Goal: Information Seeking & Learning: Find specific fact

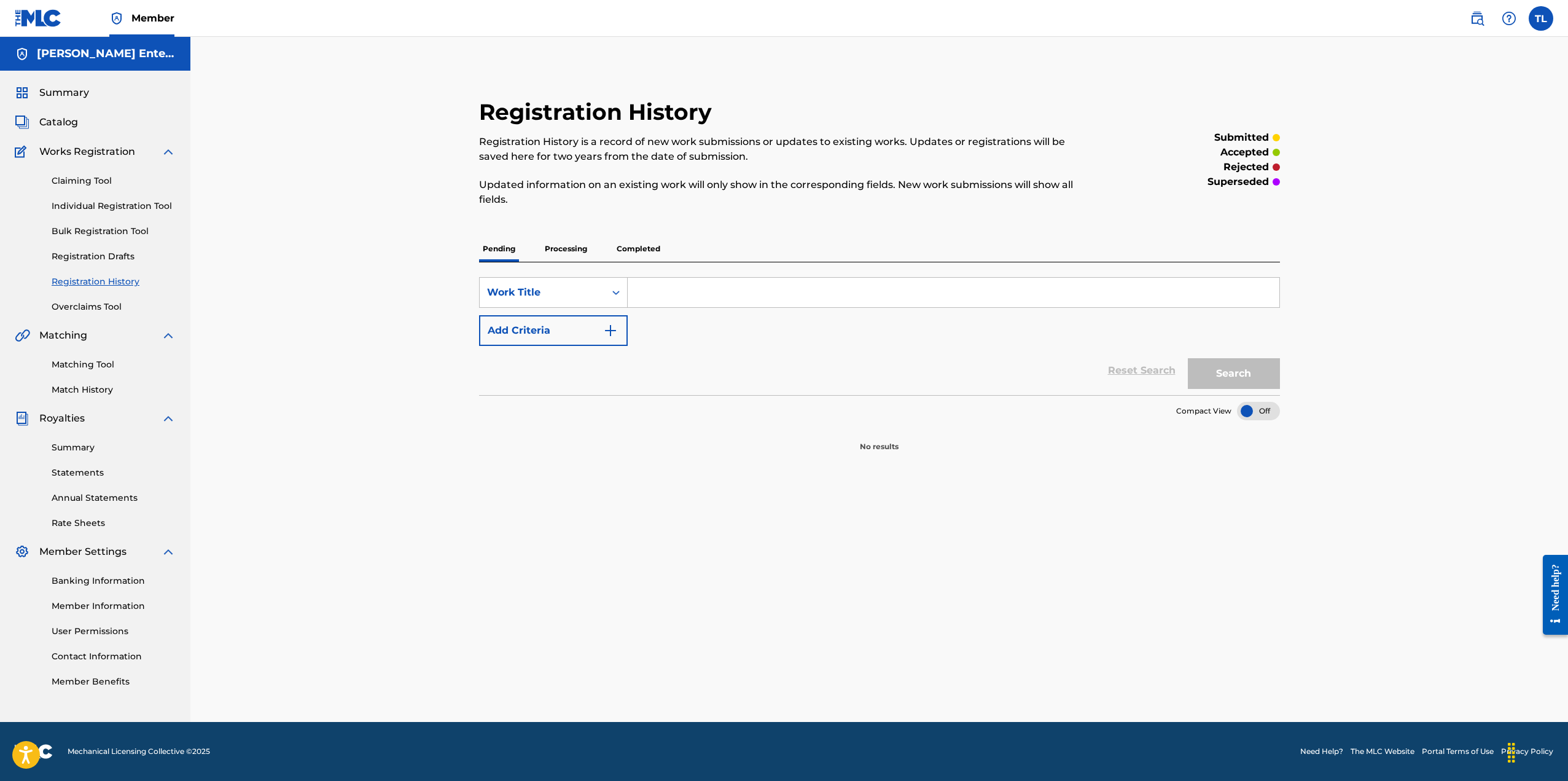
click at [558, 248] on p "Processing" at bounding box center [566, 248] width 50 height 26
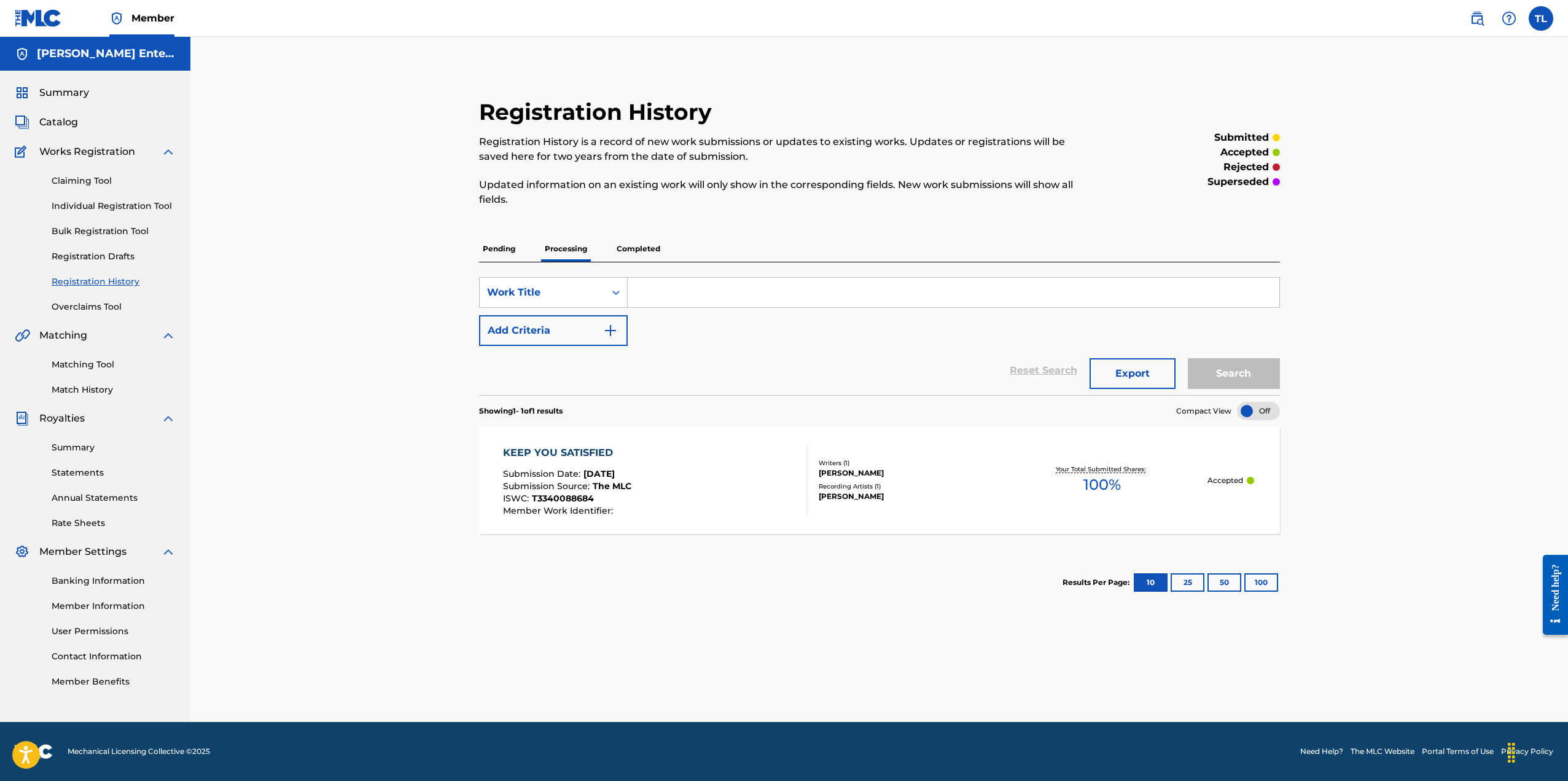
click at [648, 247] on p "Completed" at bounding box center [638, 248] width 51 height 26
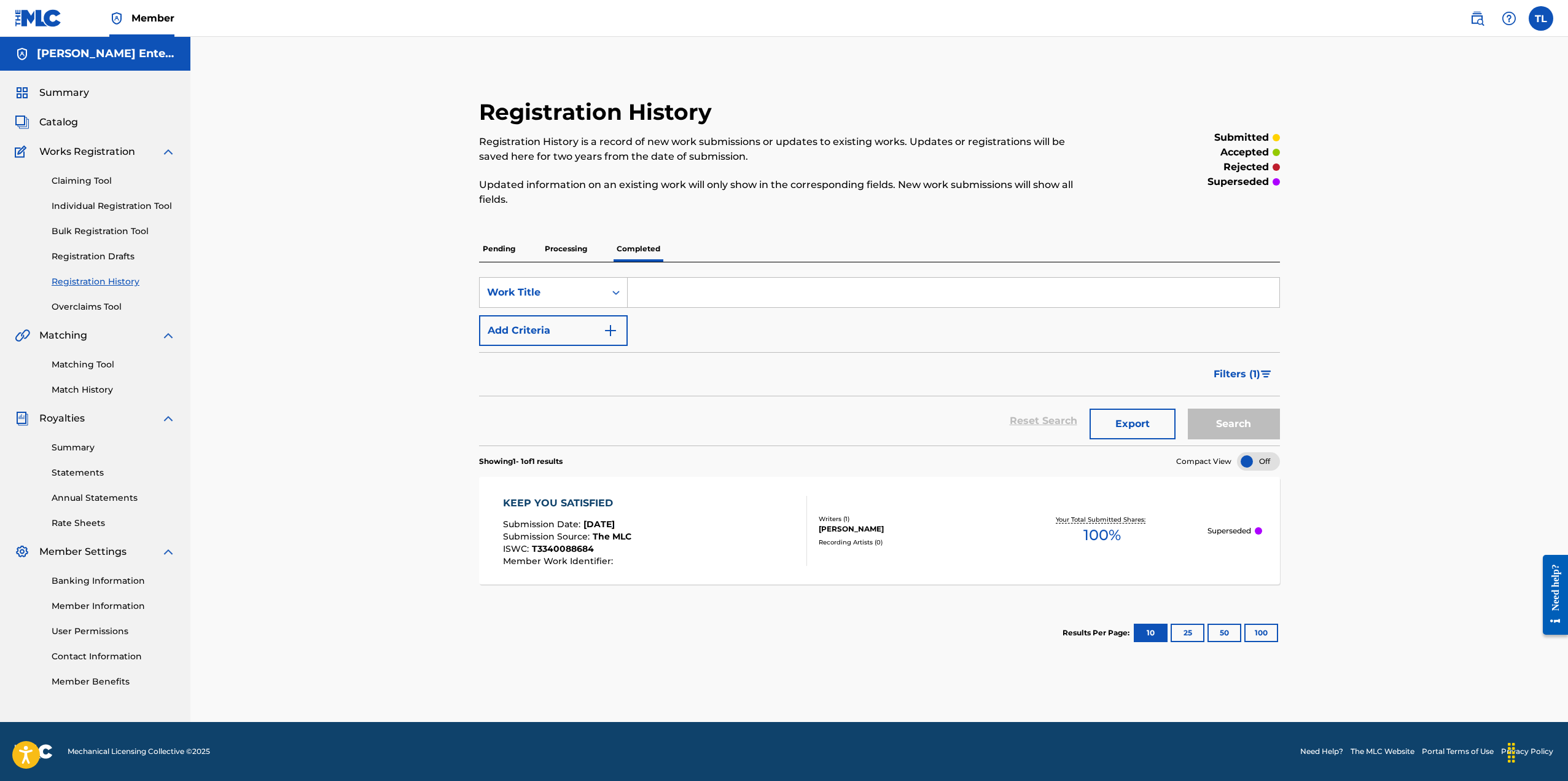
click at [504, 250] on p "Pending" at bounding box center [499, 248] width 40 height 26
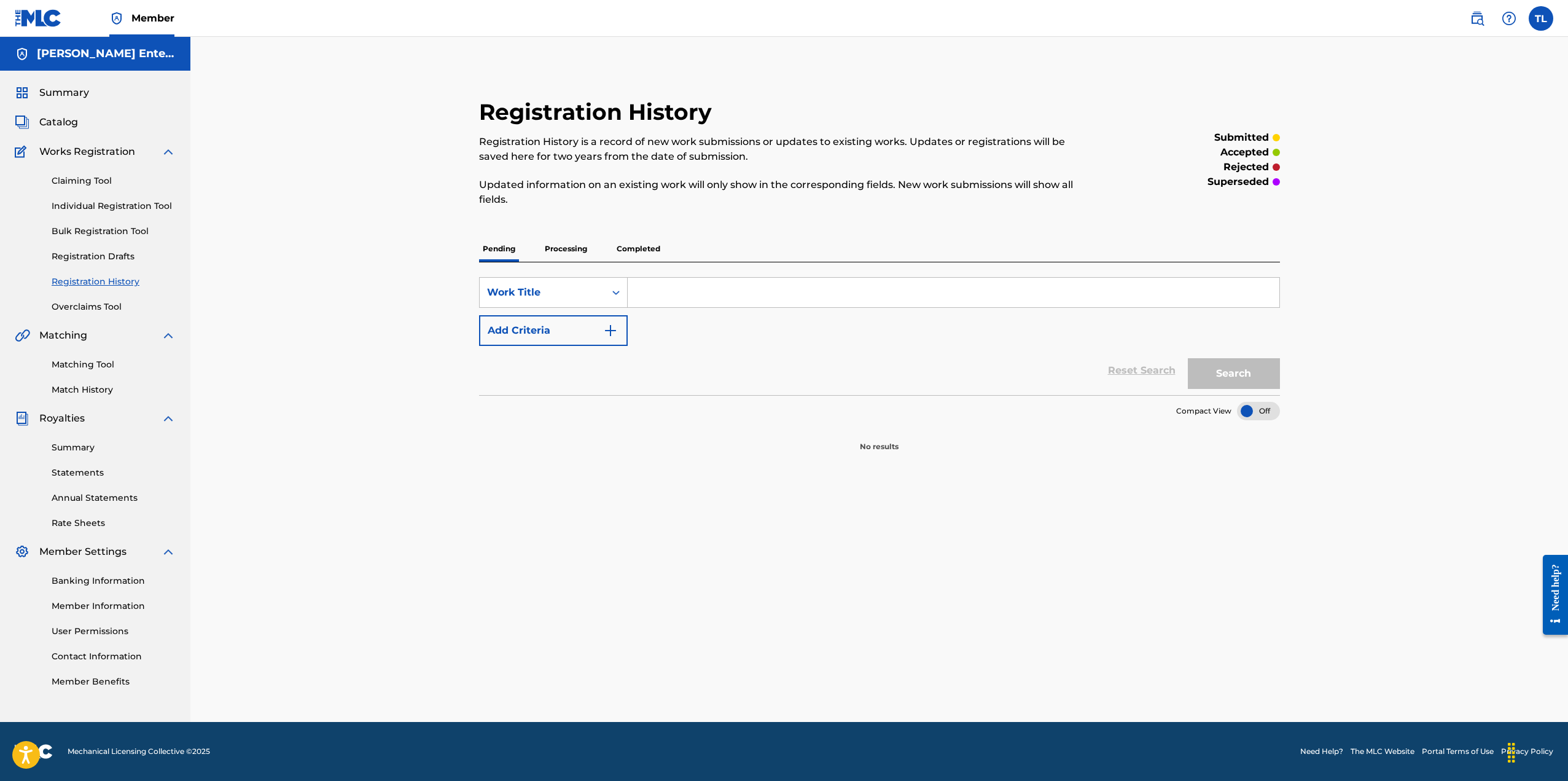
click at [556, 251] on p "Processing" at bounding box center [566, 248] width 50 height 26
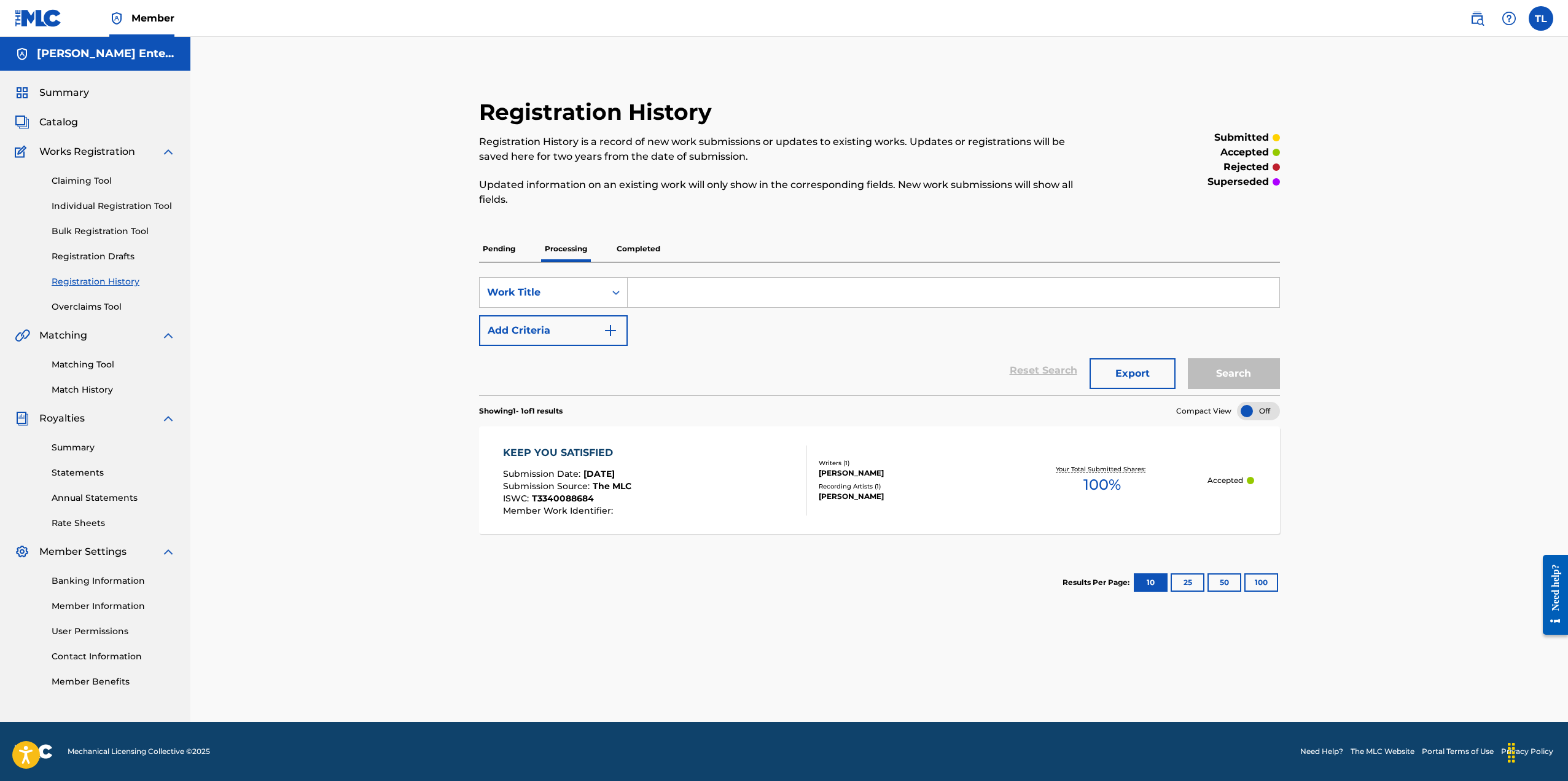
click at [72, 124] on span "Catalog" at bounding box center [58, 122] width 38 height 15
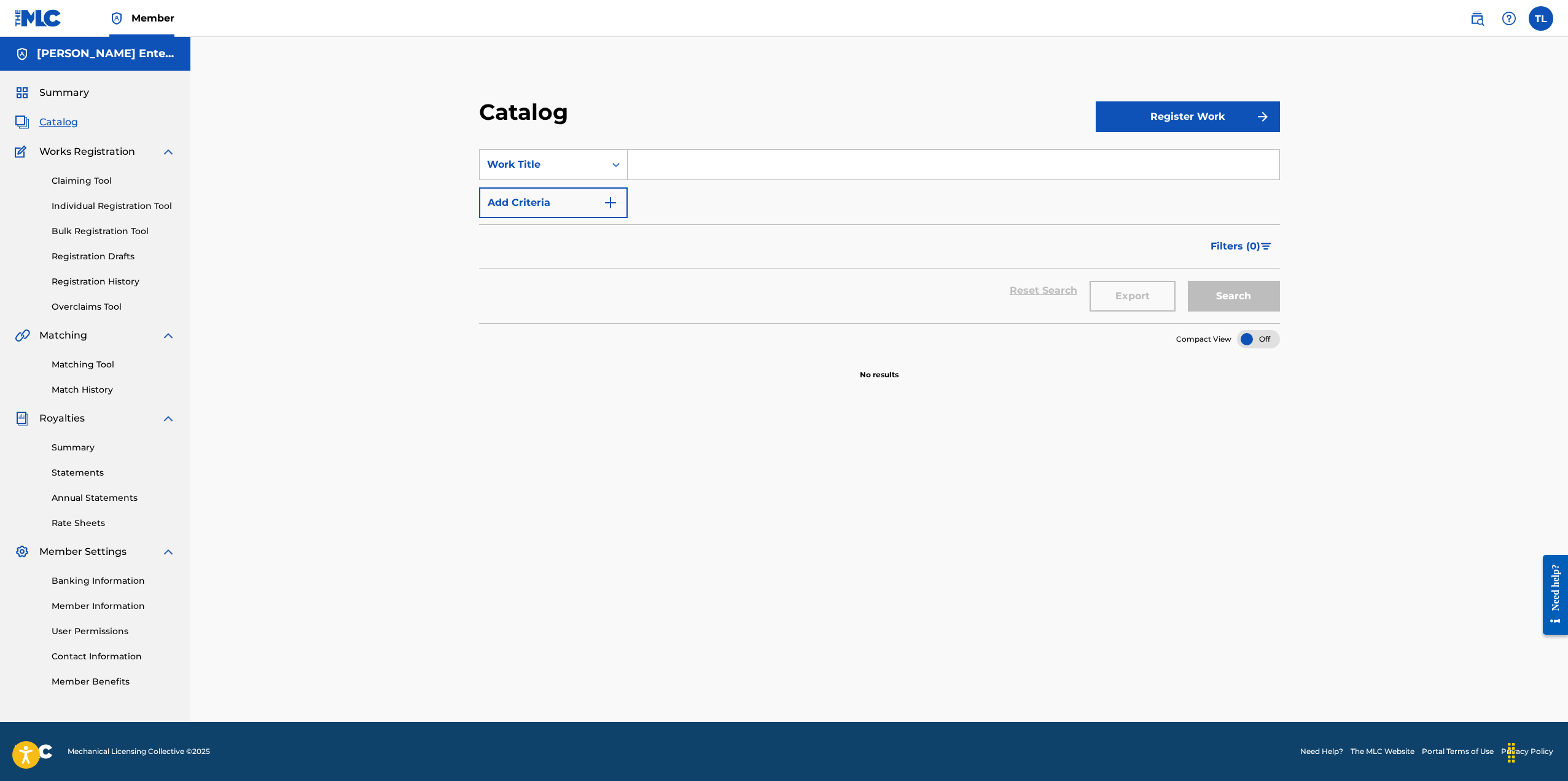
click at [113, 278] on link "Registration History" at bounding box center [113, 281] width 124 height 12
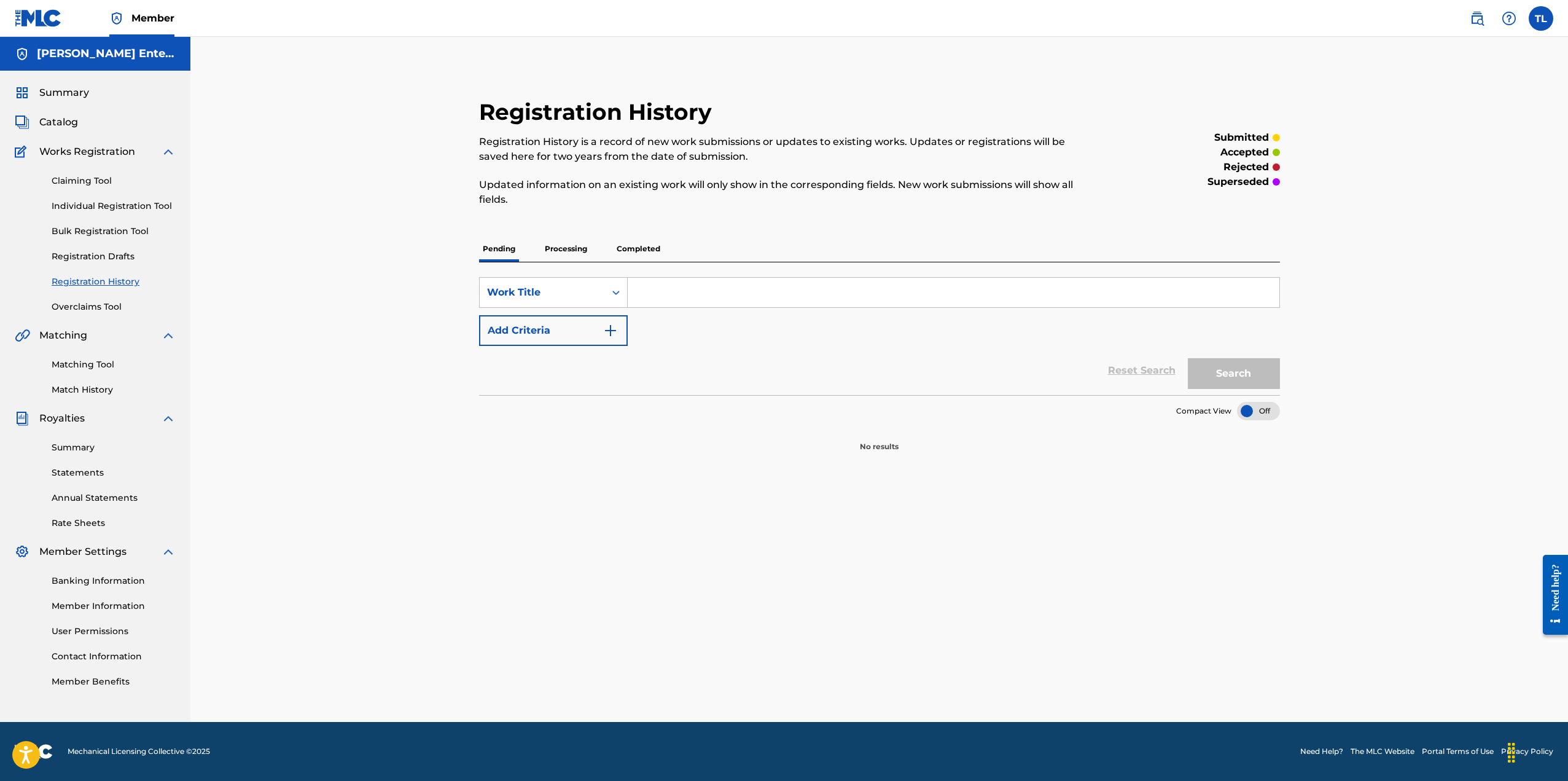
click at [130, 205] on link "Individual Registration Tool" at bounding box center [113, 206] width 124 height 12
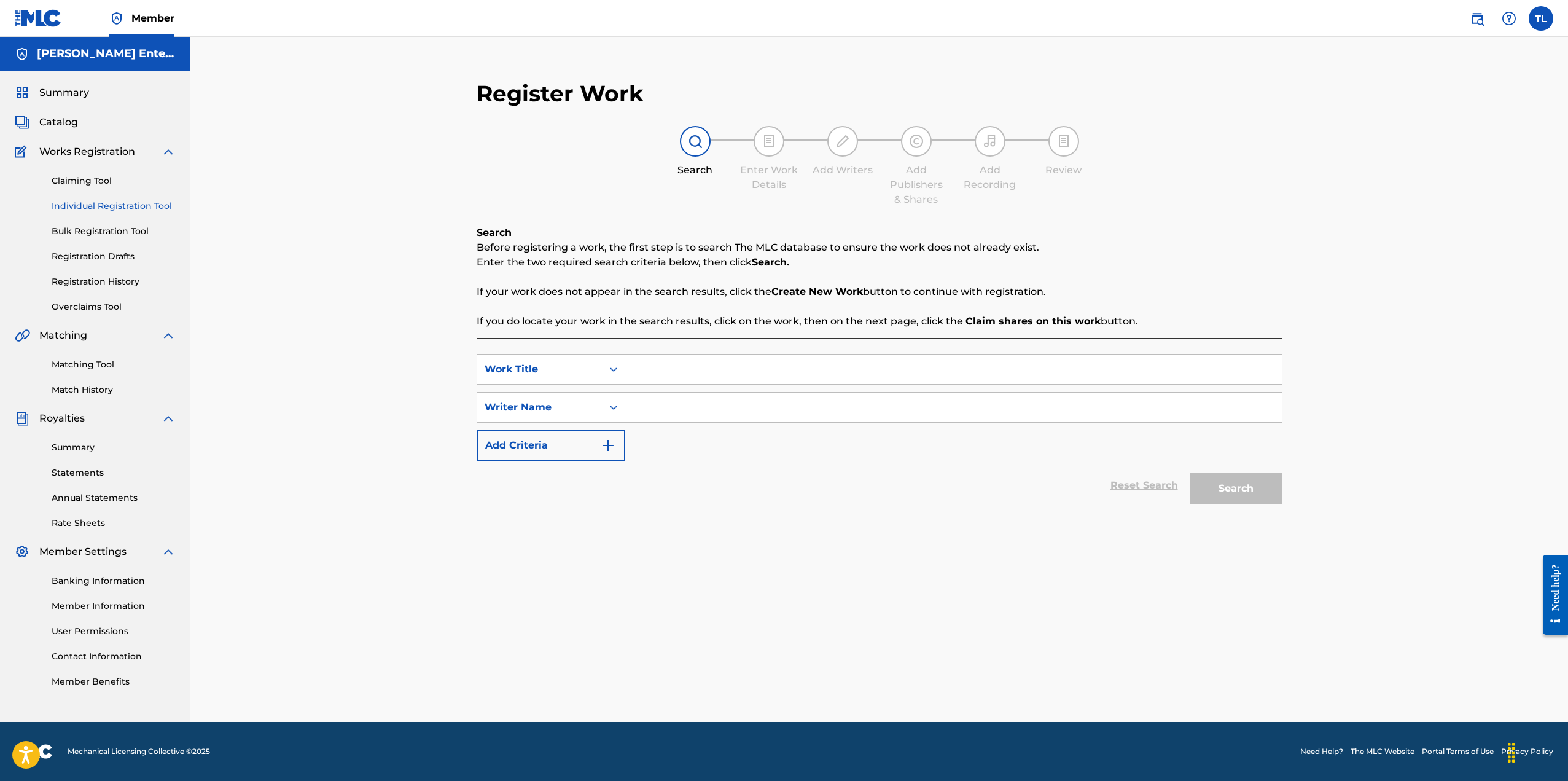
click at [87, 180] on link "Claiming Tool" at bounding box center [113, 181] width 124 height 12
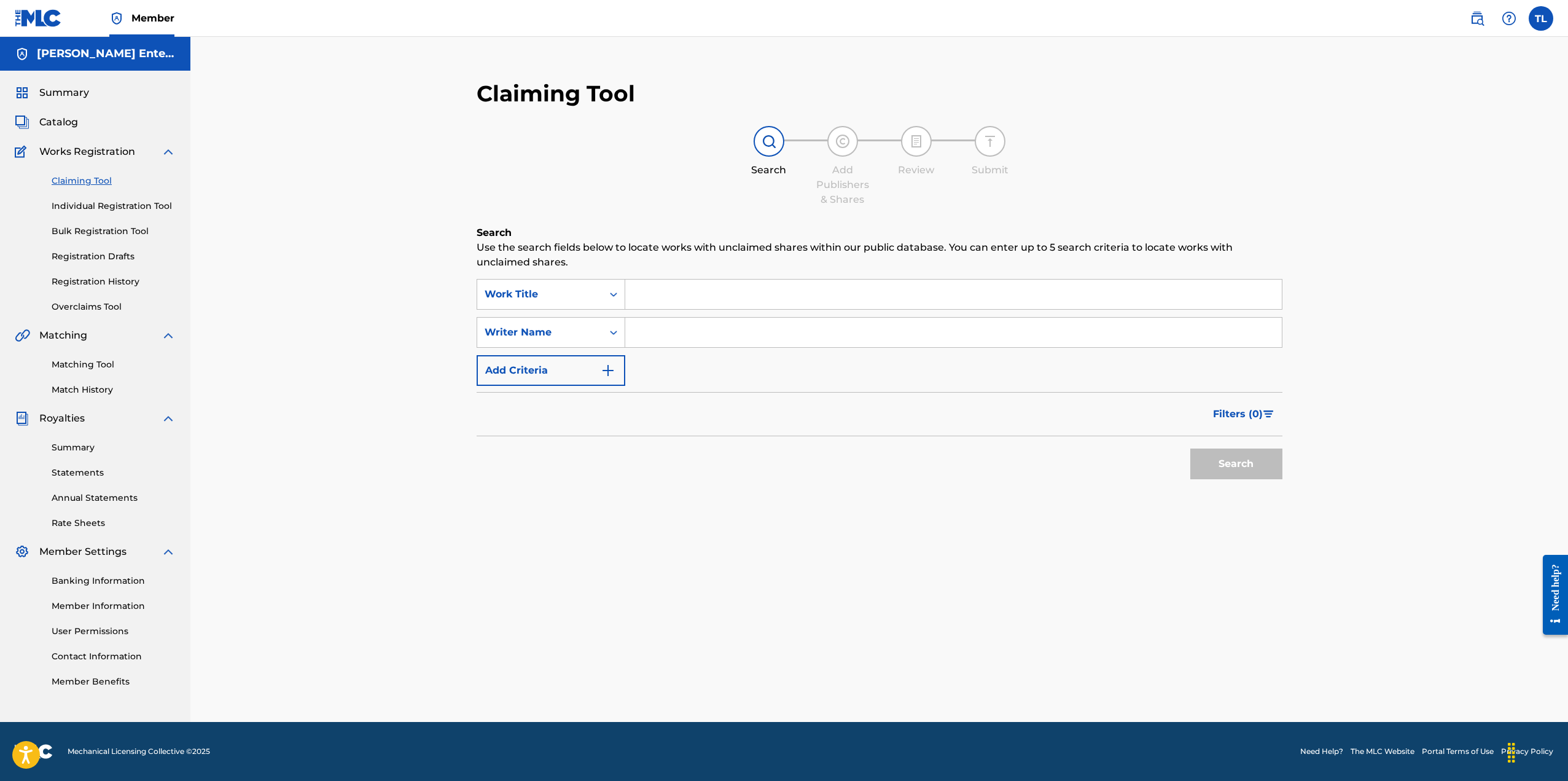
click at [113, 261] on link "Registration Drafts" at bounding box center [113, 256] width 124 height 12
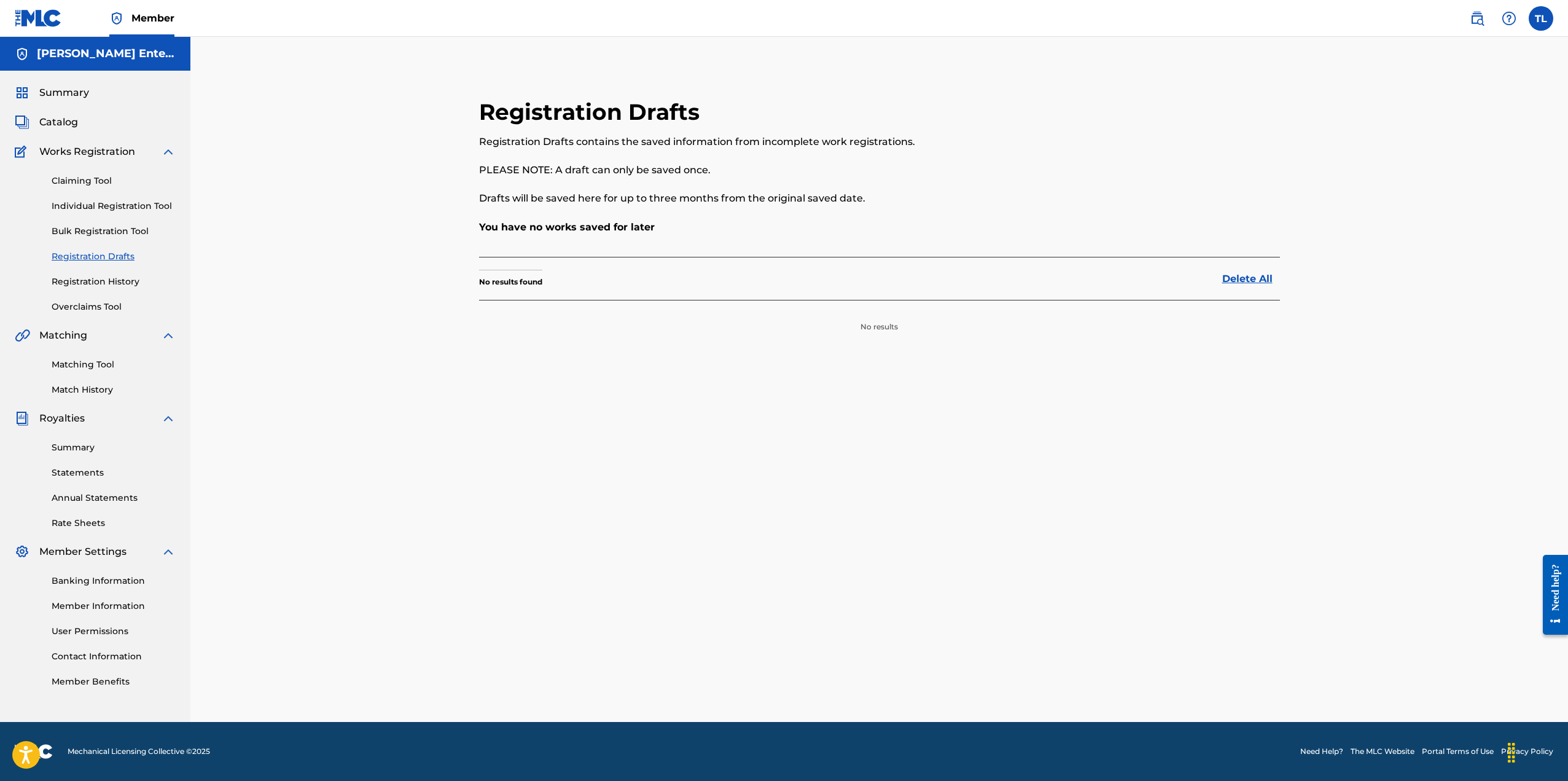
click at [77, 127] on span "Catalog" at bounding box center [58, 122] width 38 height 15
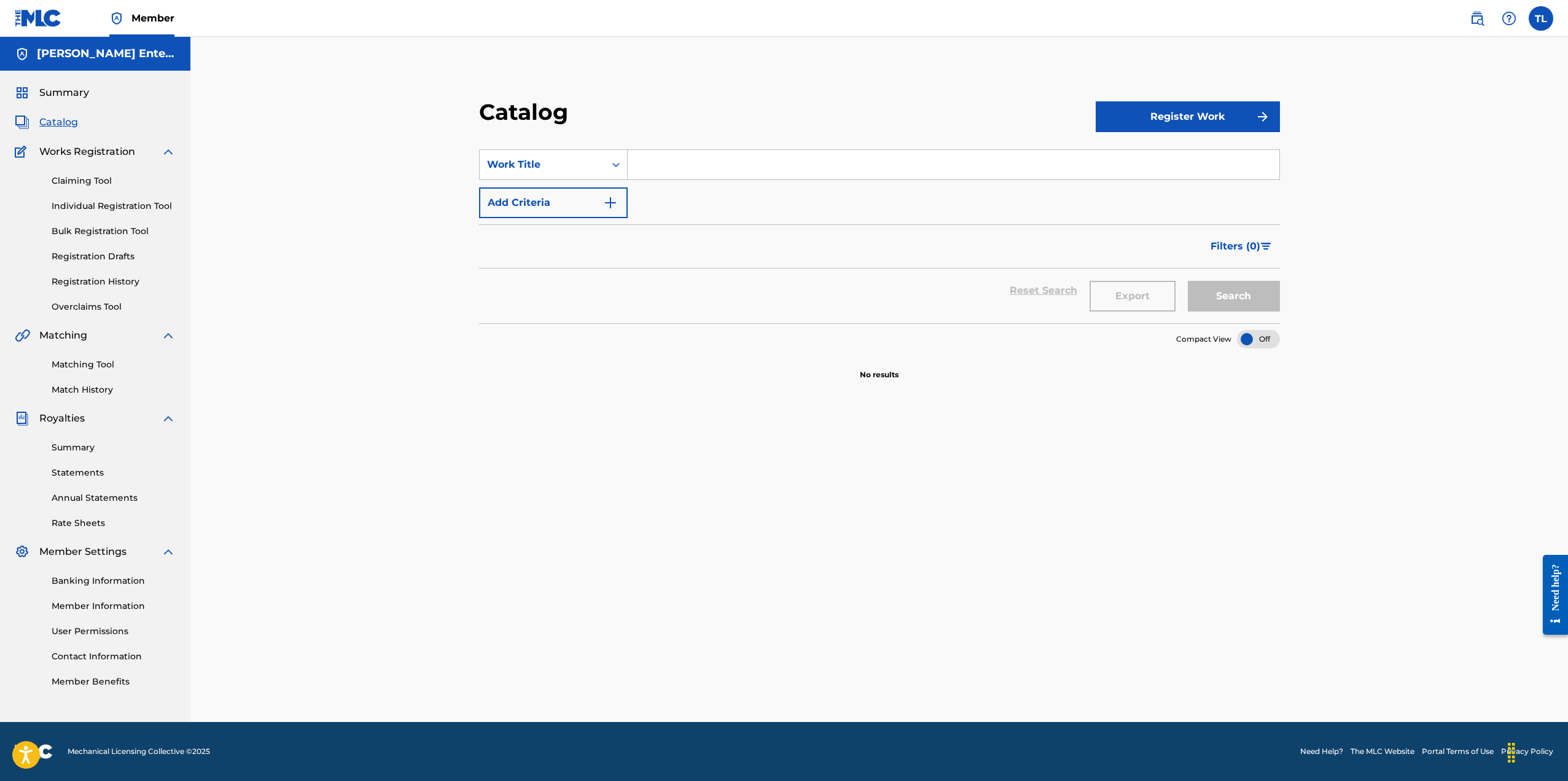
click at [117, 282] on link "Registration History" at bounding box center [113, 281] width 124 height 12
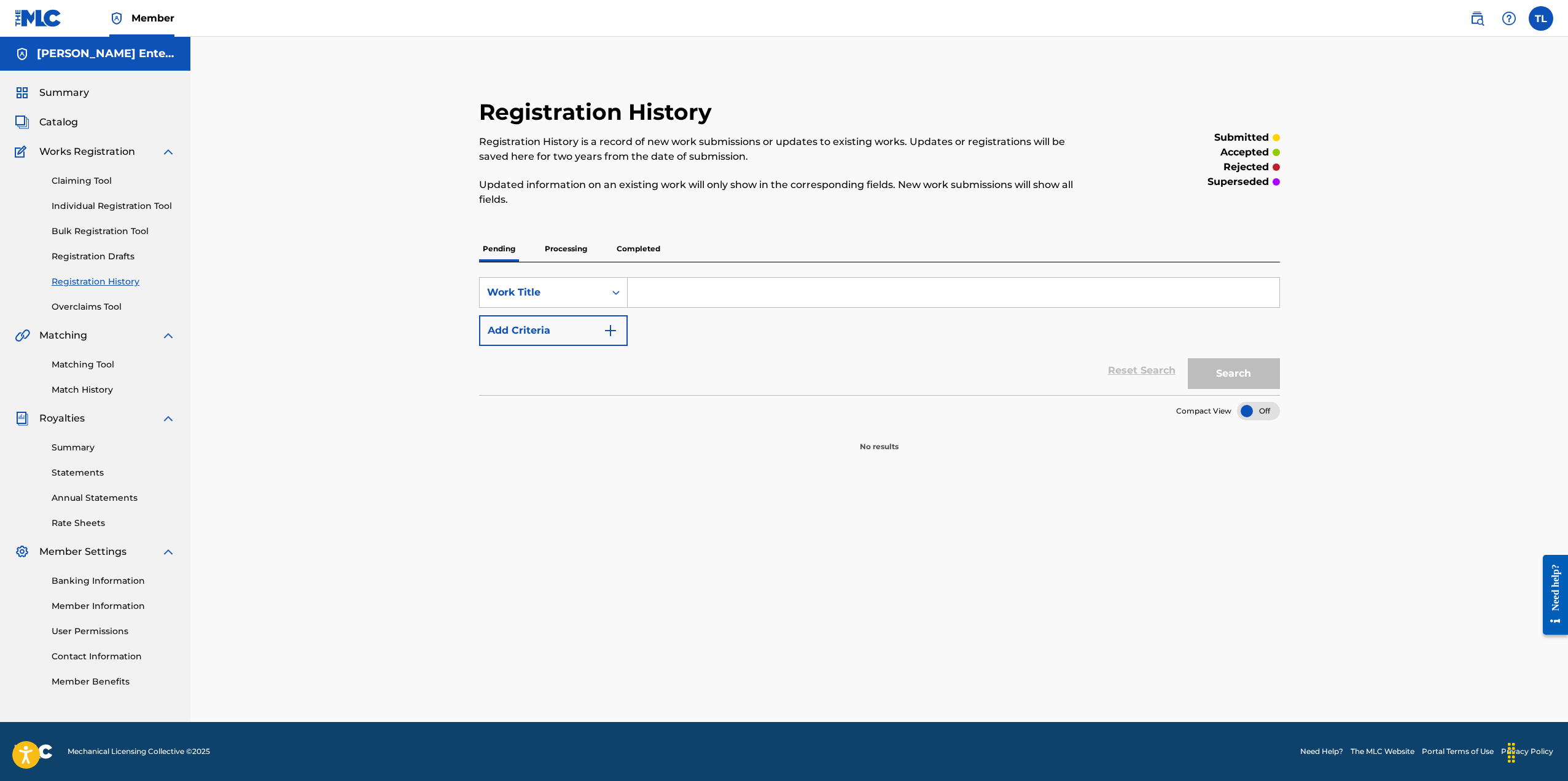
click at [116, 259] on link "Registration Drafts" at bounding box center [113, 256] width 124 height 12
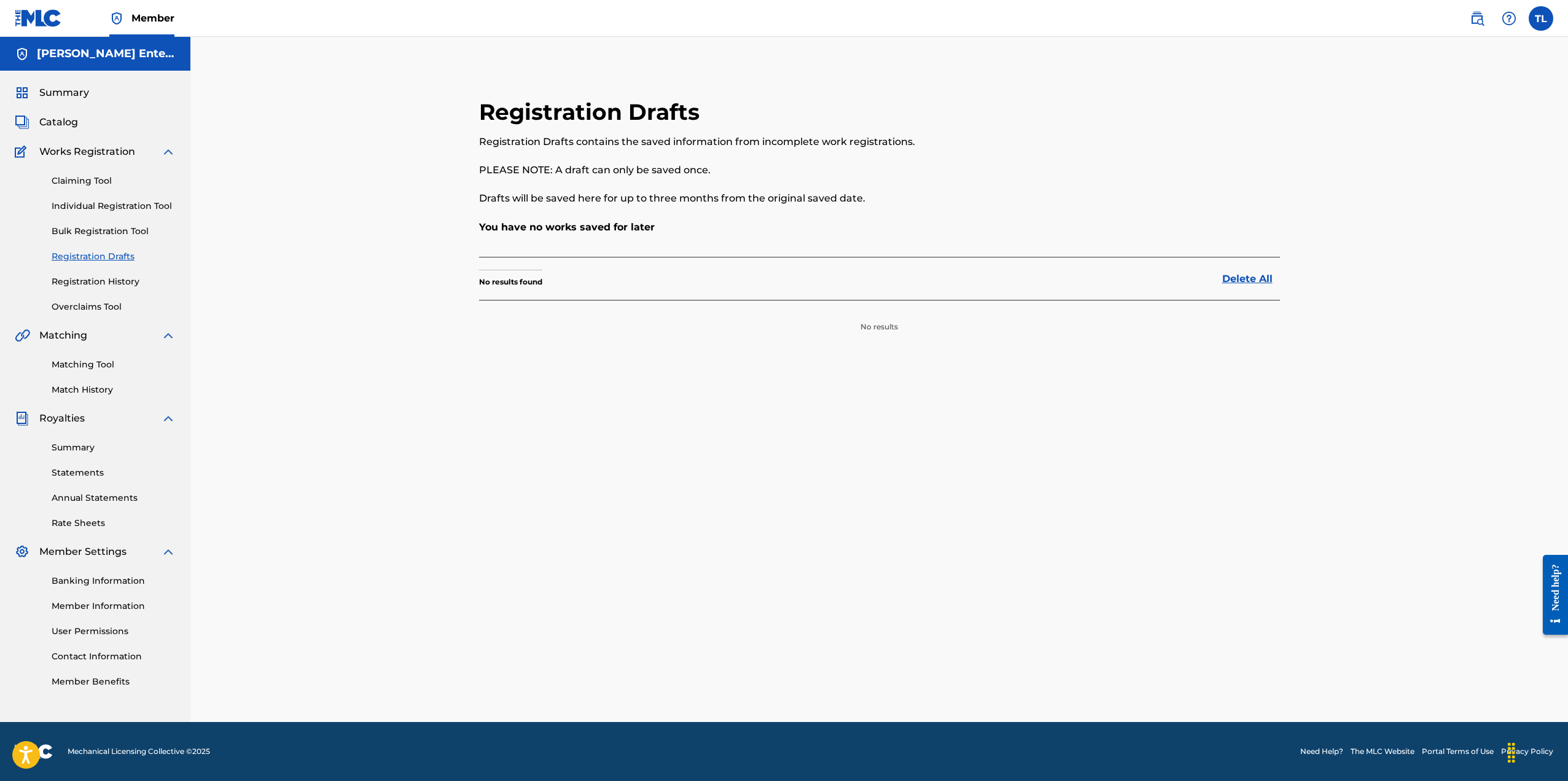
click at [123, 208] on link "Individual Registration Tool" at bounding box center [113, 206] width 124 height 12
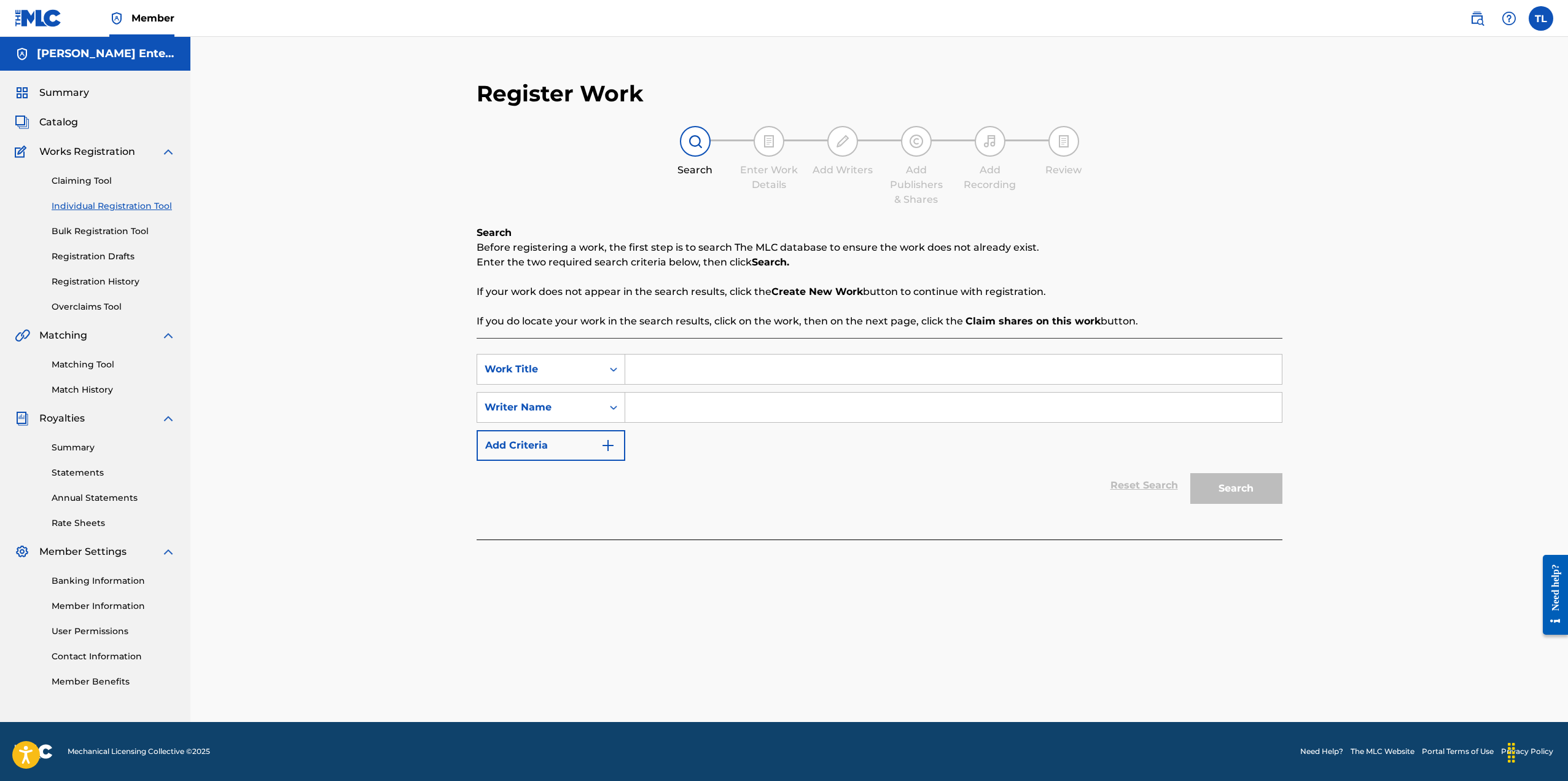
click at [103, 182] on link "Claiming Tool" at bounding box center [113, 181] width 124 height 12
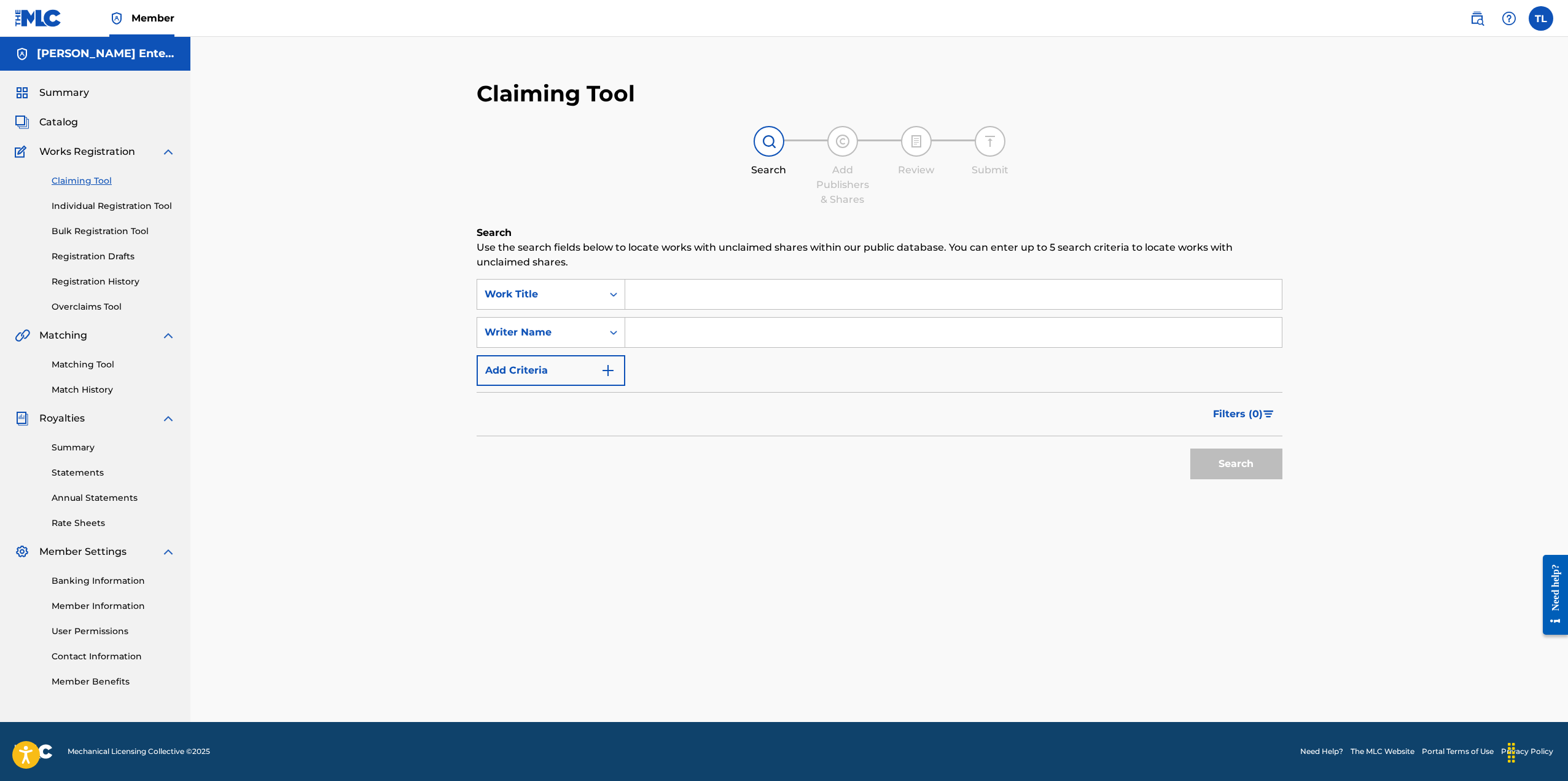
click at [72, 92] on span "Summary" at bounding box center [64, 93] width 50 height 15
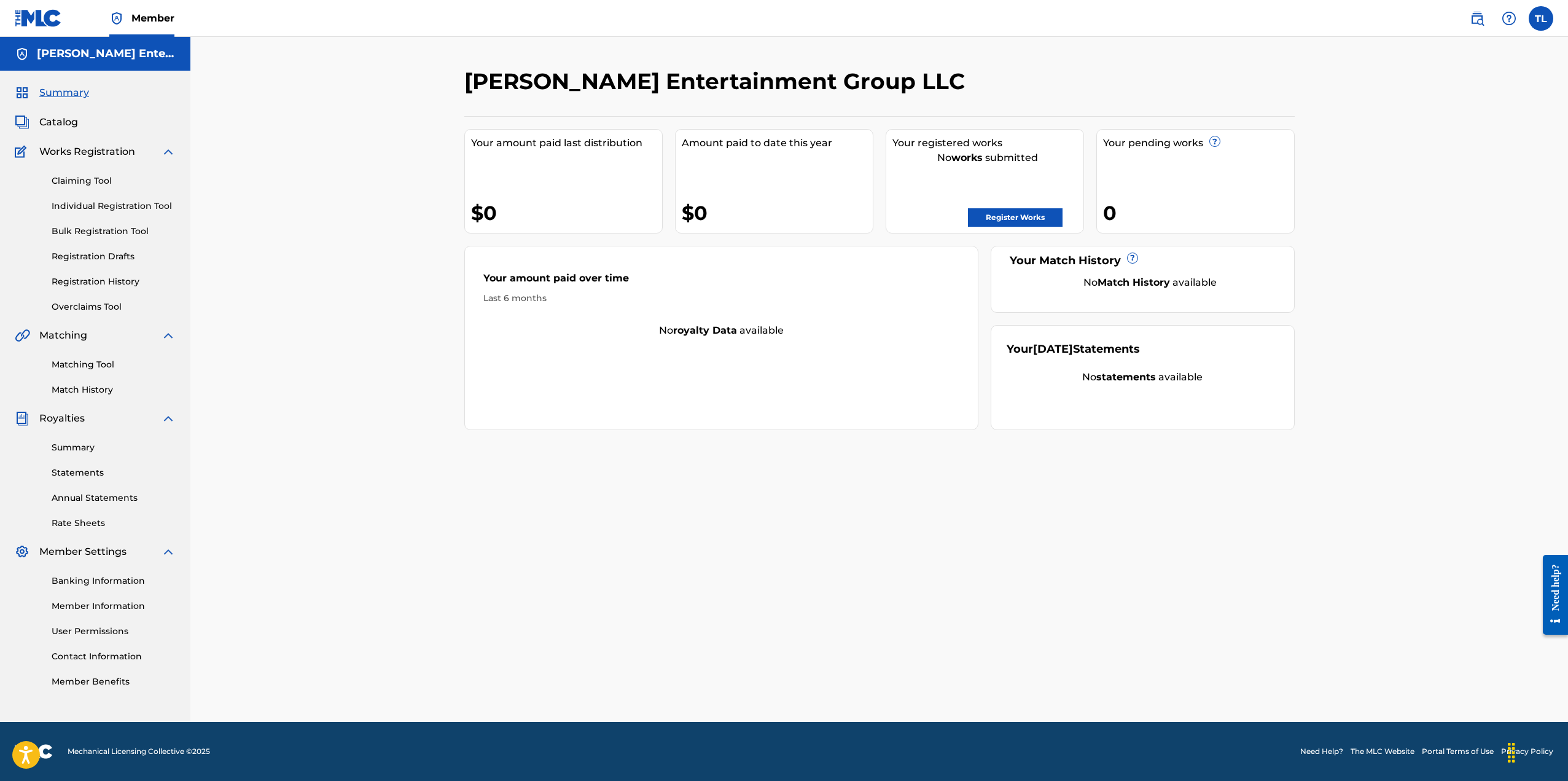
click at [116, 285] on link "Registration History" at bounding box center [113, 281] width 124 height 12
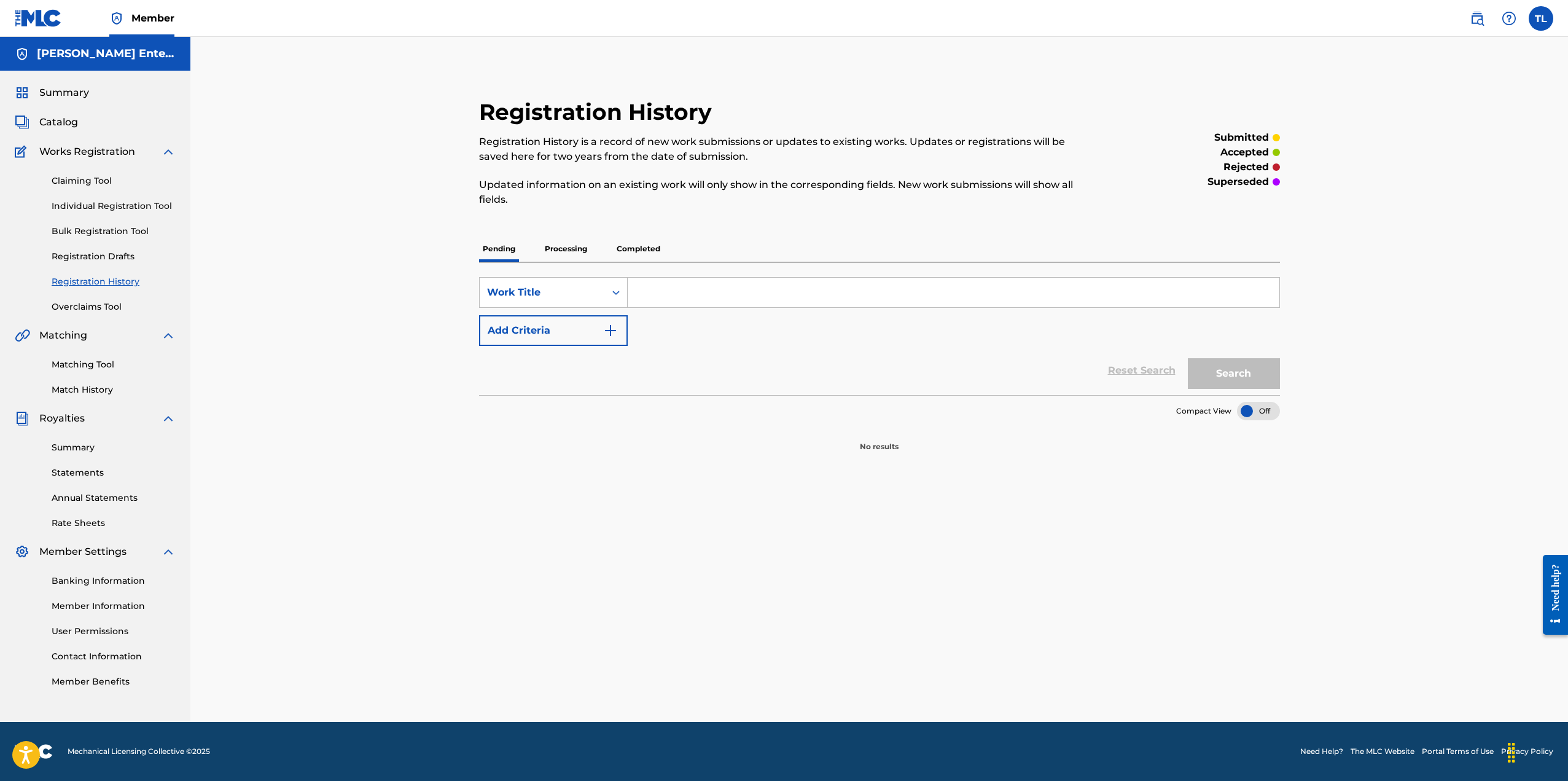
click at [561, 250] on p "Processing" at bounding box center [566, 248] width 50 height 26
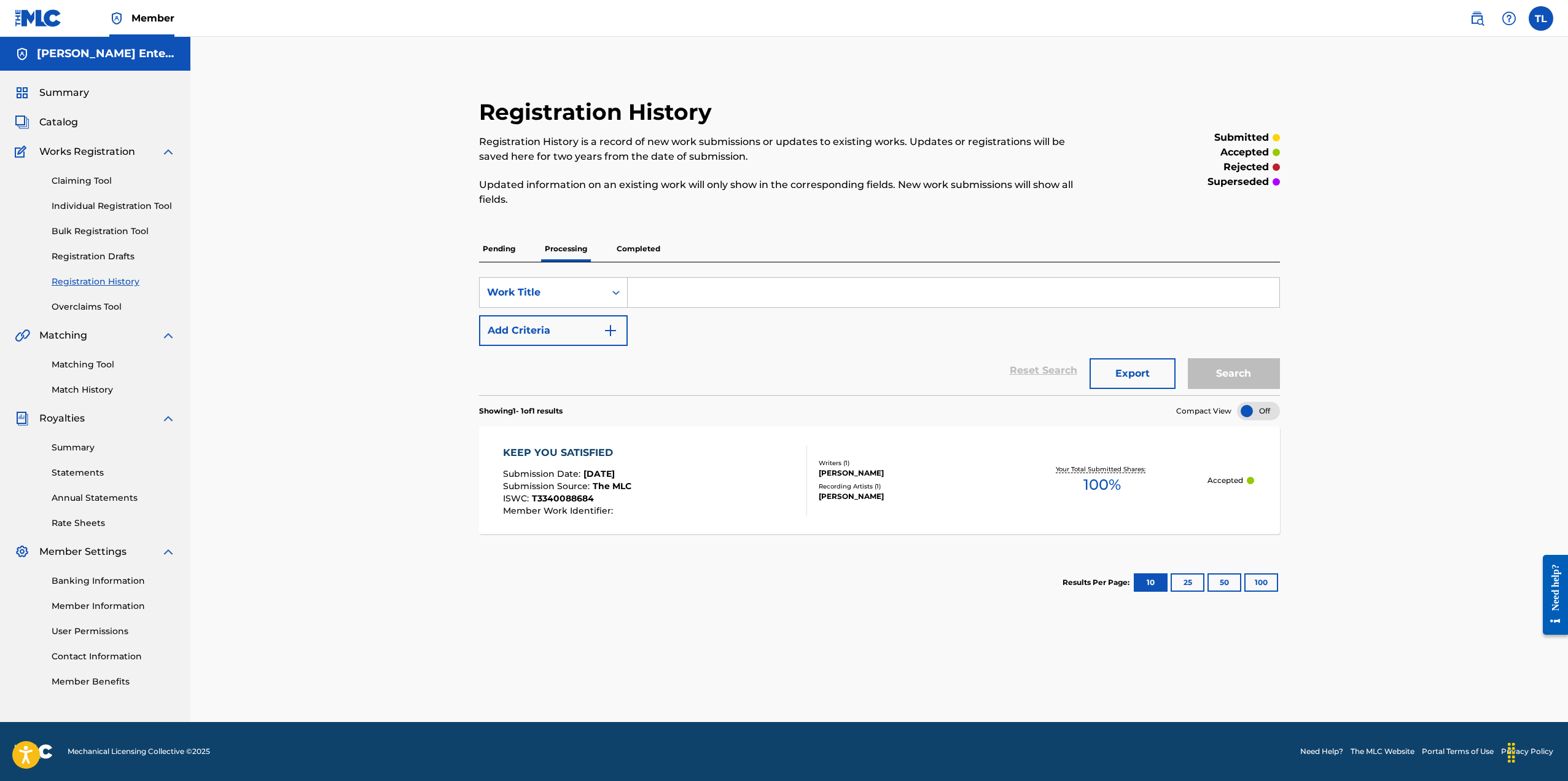
click at [568, 453] on div "KEEP YOU SATISFIED" at bounding box center [567, 453] width 128 height 15
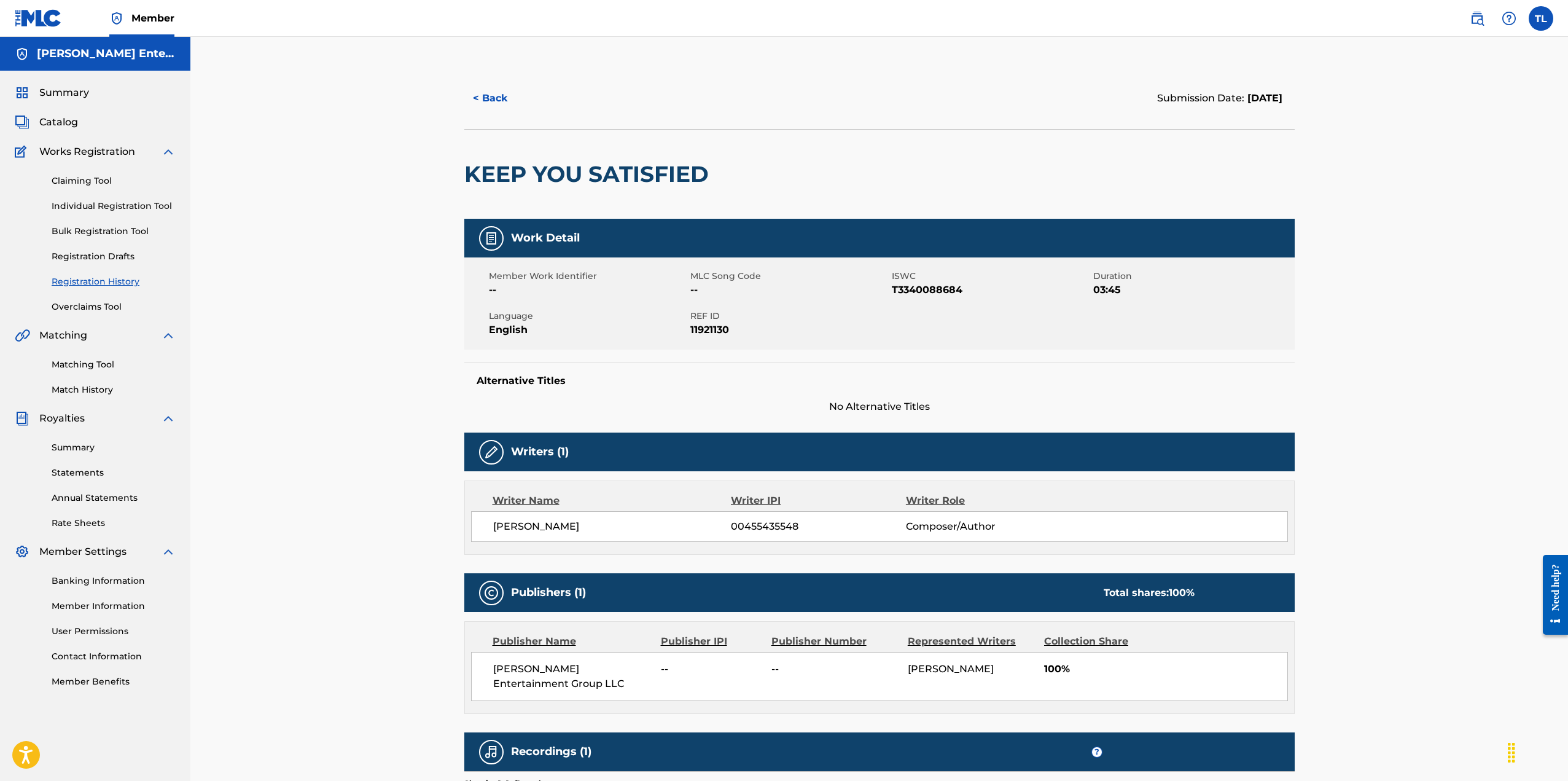
click at [1543, 22] on label at bounding box center [1541, 18] width 25 height 25
click at [1541, 18] on input "TL Tracy Leonard tray_music@yahoo.com Profile Log out" at bounding box center [1541, 18] width 0 height 0
click at [65, 95] on span "Summary" at bounding box center [64, 93] width 50 height 15
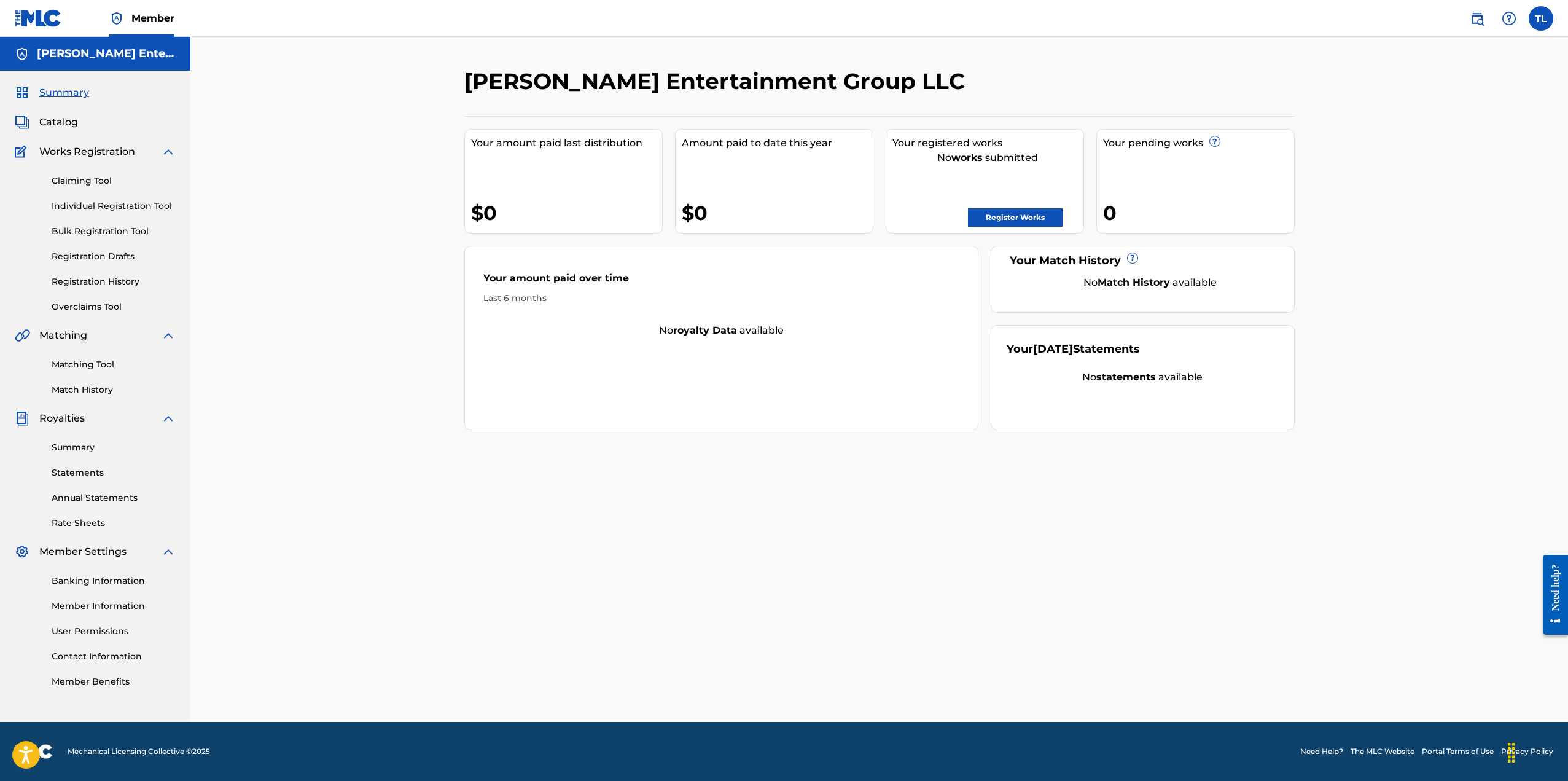
click at [109, 281] on link "Registration History" at bounding box center [113, 281] width 124 height 12
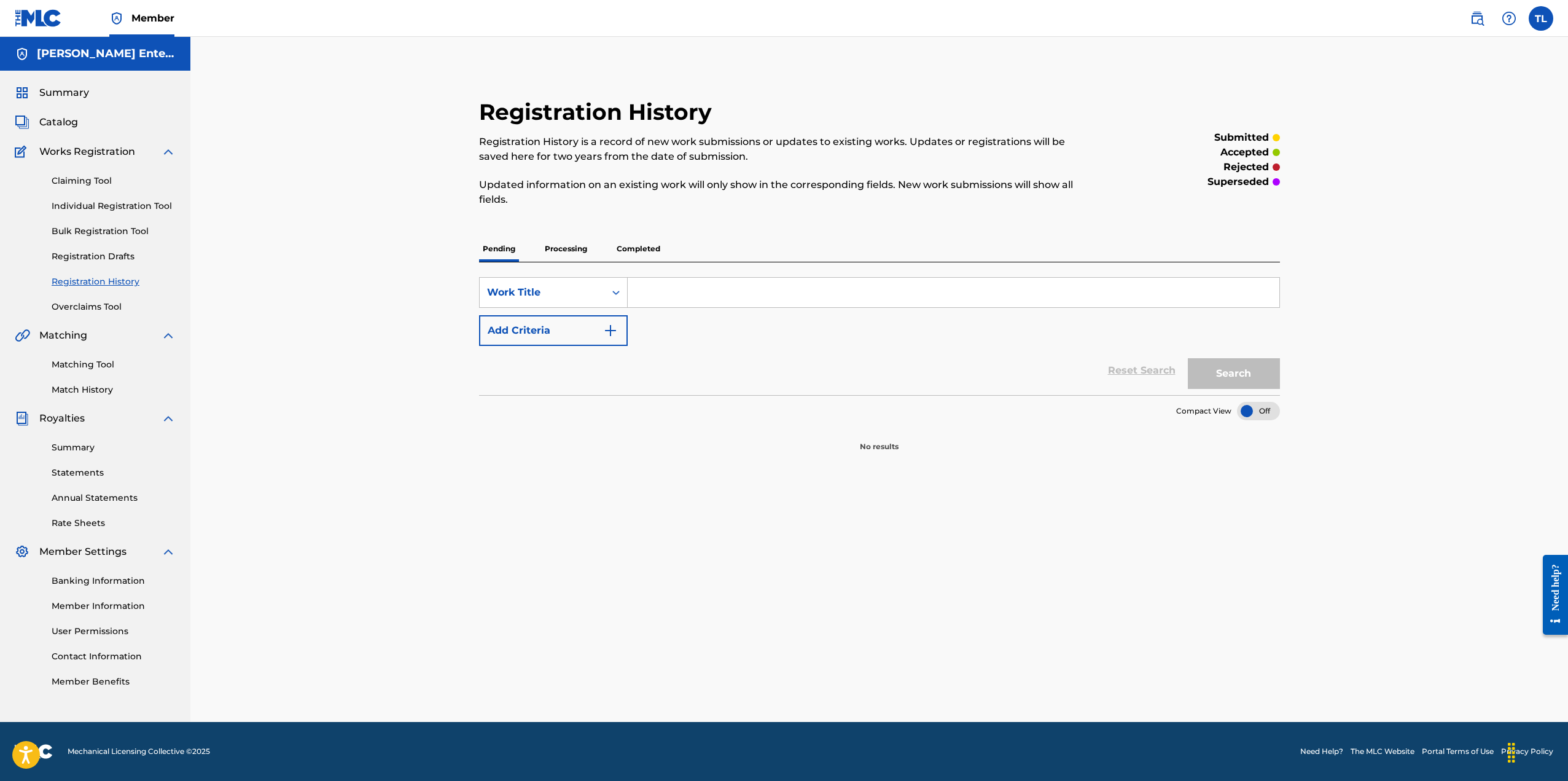
click at [648, 249] on p "Completed" at bounding box center [638, 248] width 51 height 26
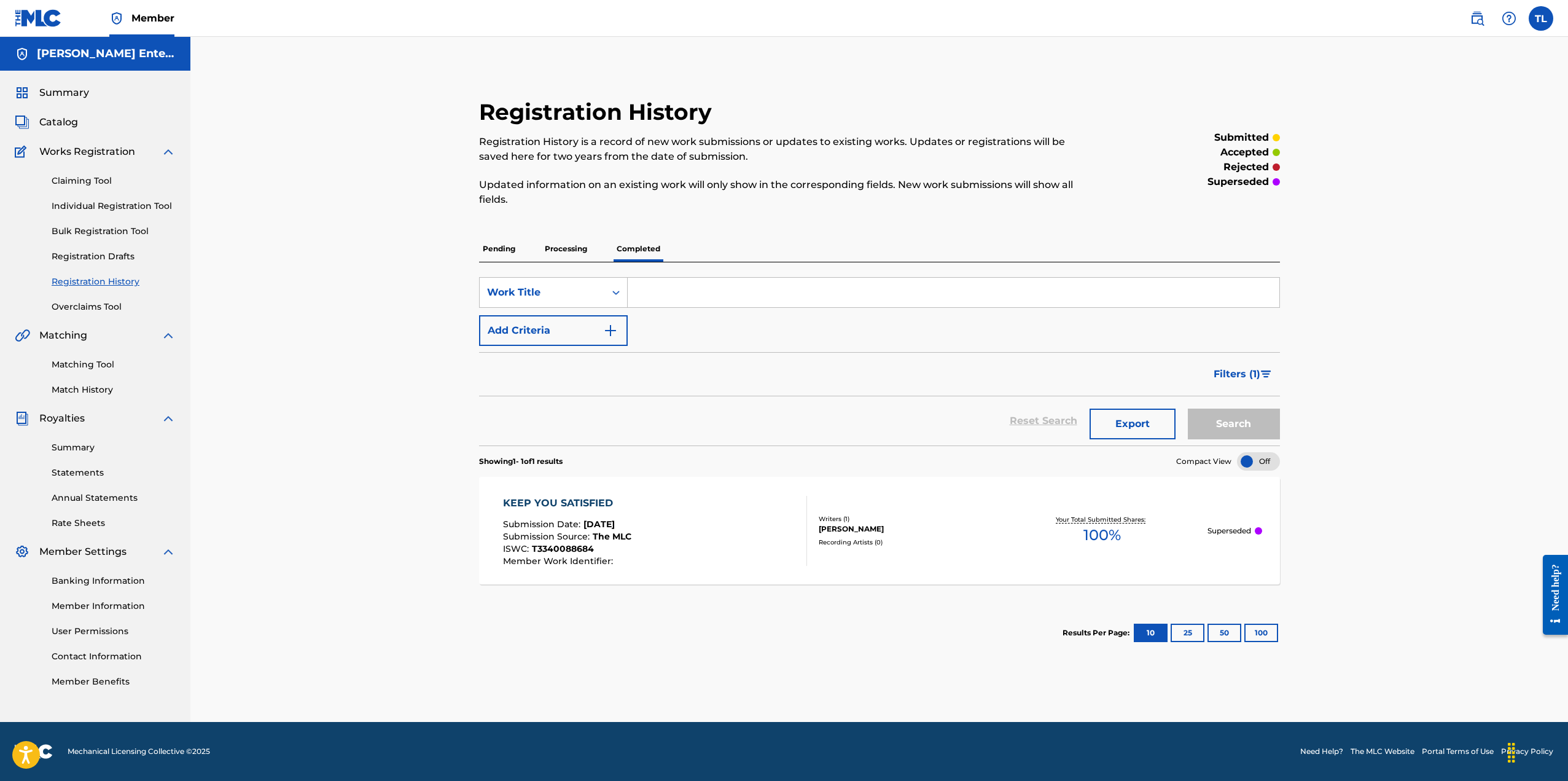
click at [46, 22] on img at bounding box center [38, 17] width 47 height 17
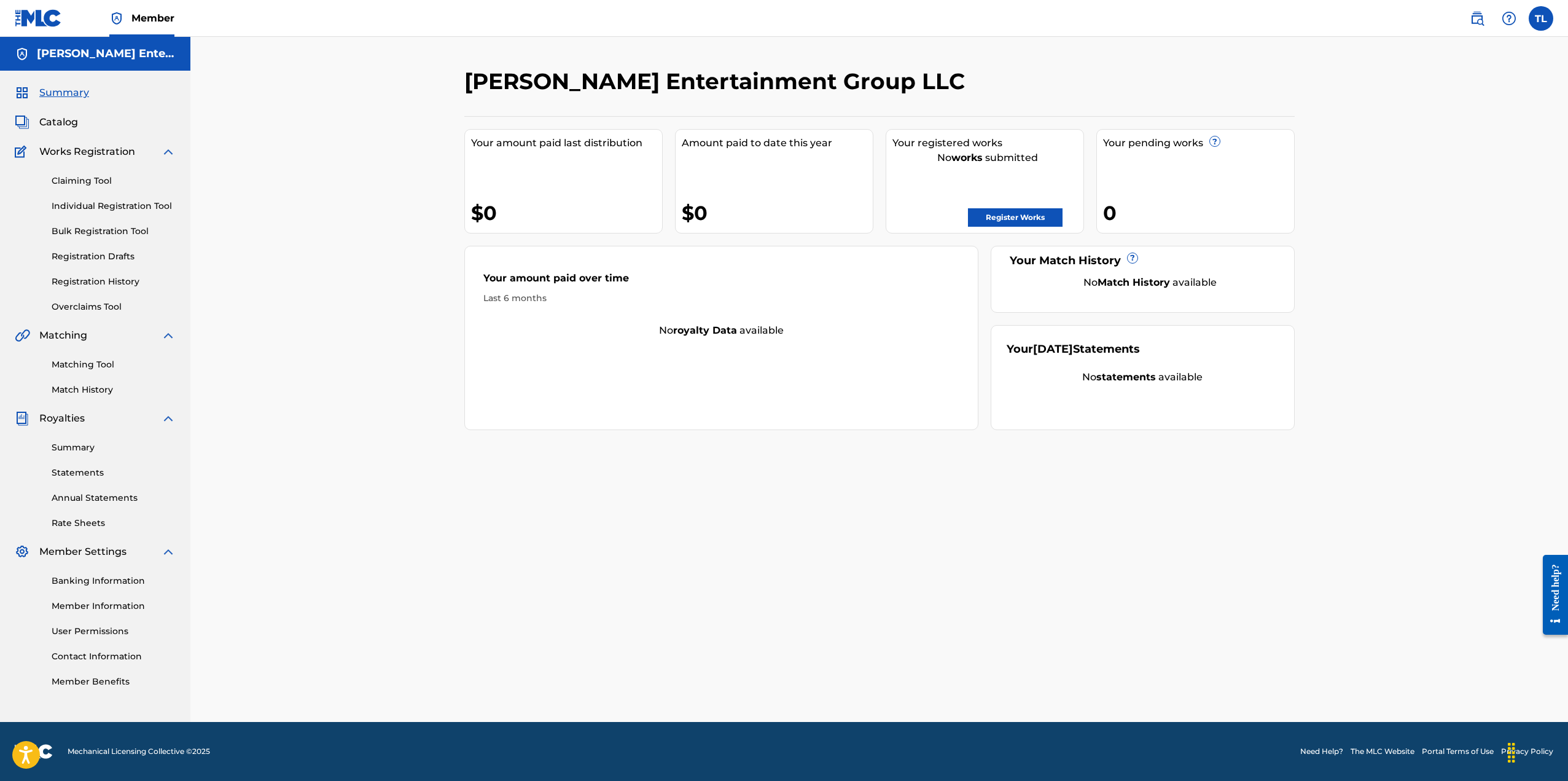
click at [1538, 22] on label at bounding box center [1541, 18] width 25 height 25
click at [1541, 18] on input "TL Tracy Leonard tray_music@yahoo.com Profile Log out" at bounding box center [1541, 18] width 0 height 0
click at [1422, 127] on link "Profile" at bounding box center [1420, 132] width 25 height 11
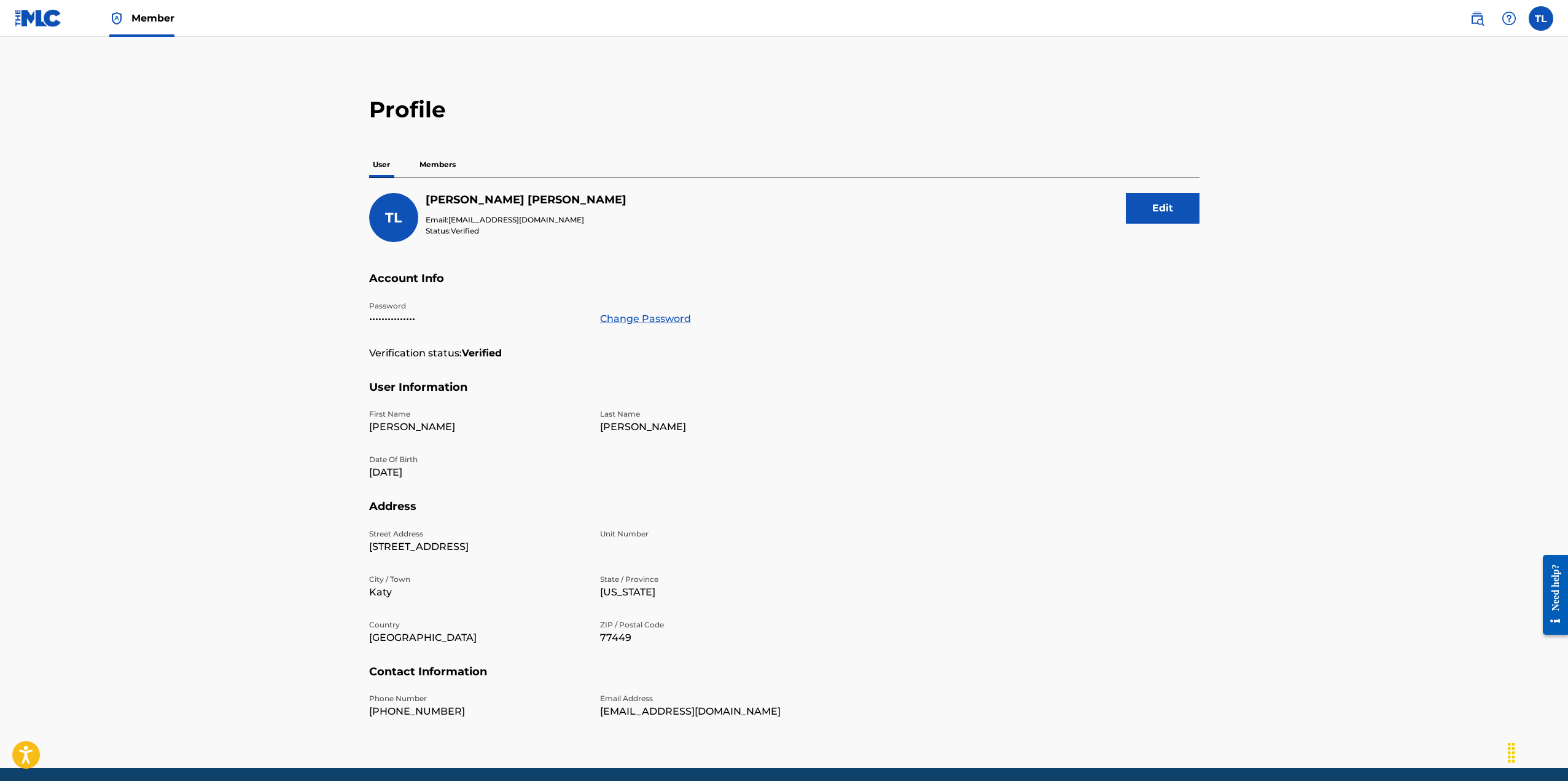
click at [1540, 27] on label at bounding box center [1541, 18] width 25 height 25
click at [1541, 18] on input "TL Tracy Leonard tray_music@yahoo.com Profile Log out" at bounding box center [1541, 18] width 0 height 0
click at [1419, 132] on link "Profile" at bounding box center [1420, 132] width 25 height 11
click at [49, 23] on img at bounding box center [38, 17] width 47 height 17
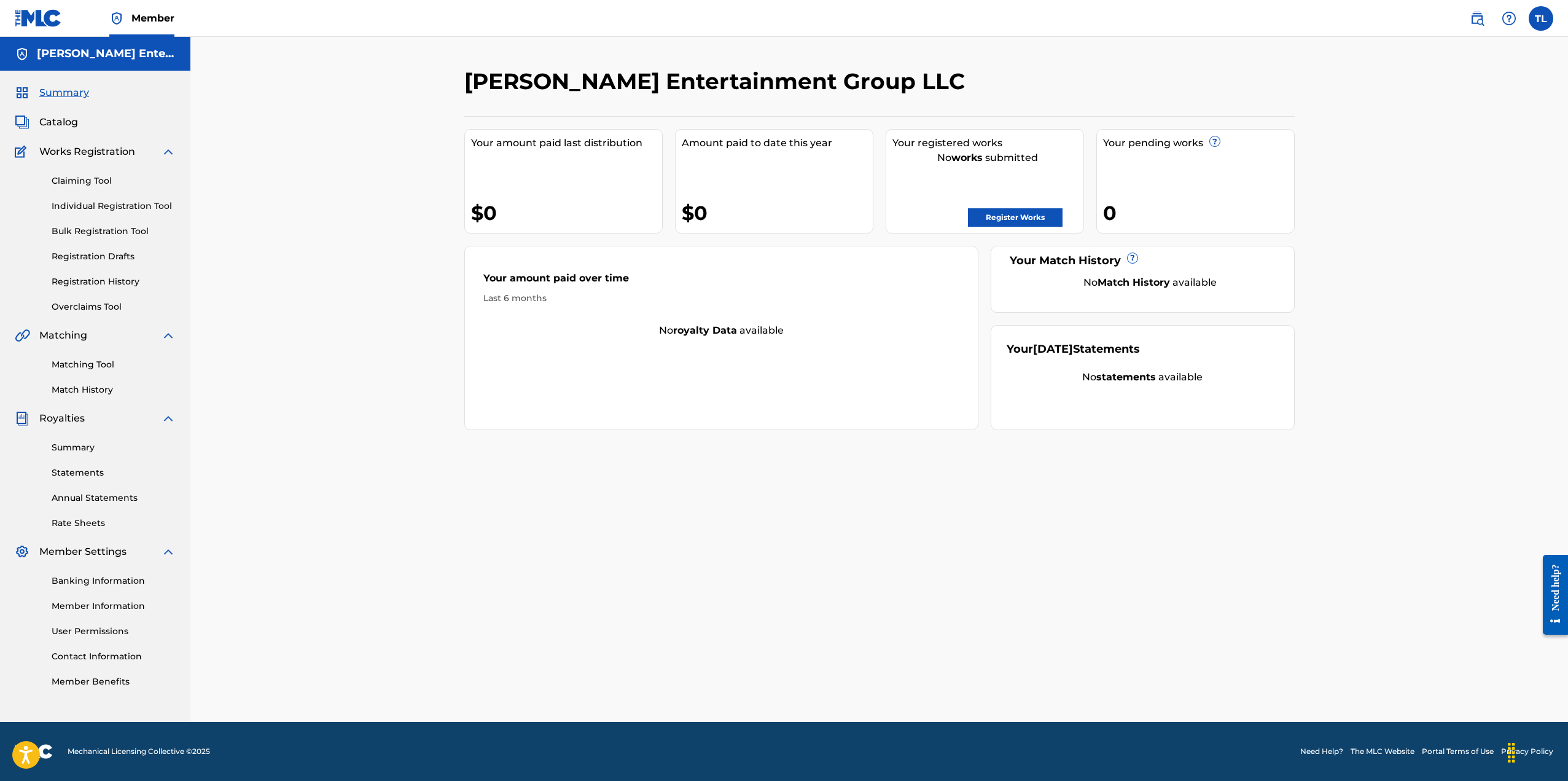
click at [1545, 27] on label at bounding box center [1541, 18] width 25 height 25
click at [1541, 18] on input "TL Tracy Leonard tray_music@yahoo.com Profile Log out" at bounding box center [1541, 18] width 0 height 0
click at [1425, 151] on p "Log out" at bounding box center [1422, 152] width 29 height 11
click at [1541, 18] on input "TL Tracy Leonard tray_music@yahoo.com Profile Log out" at bounding box center [1541, 18] width 0 height 0
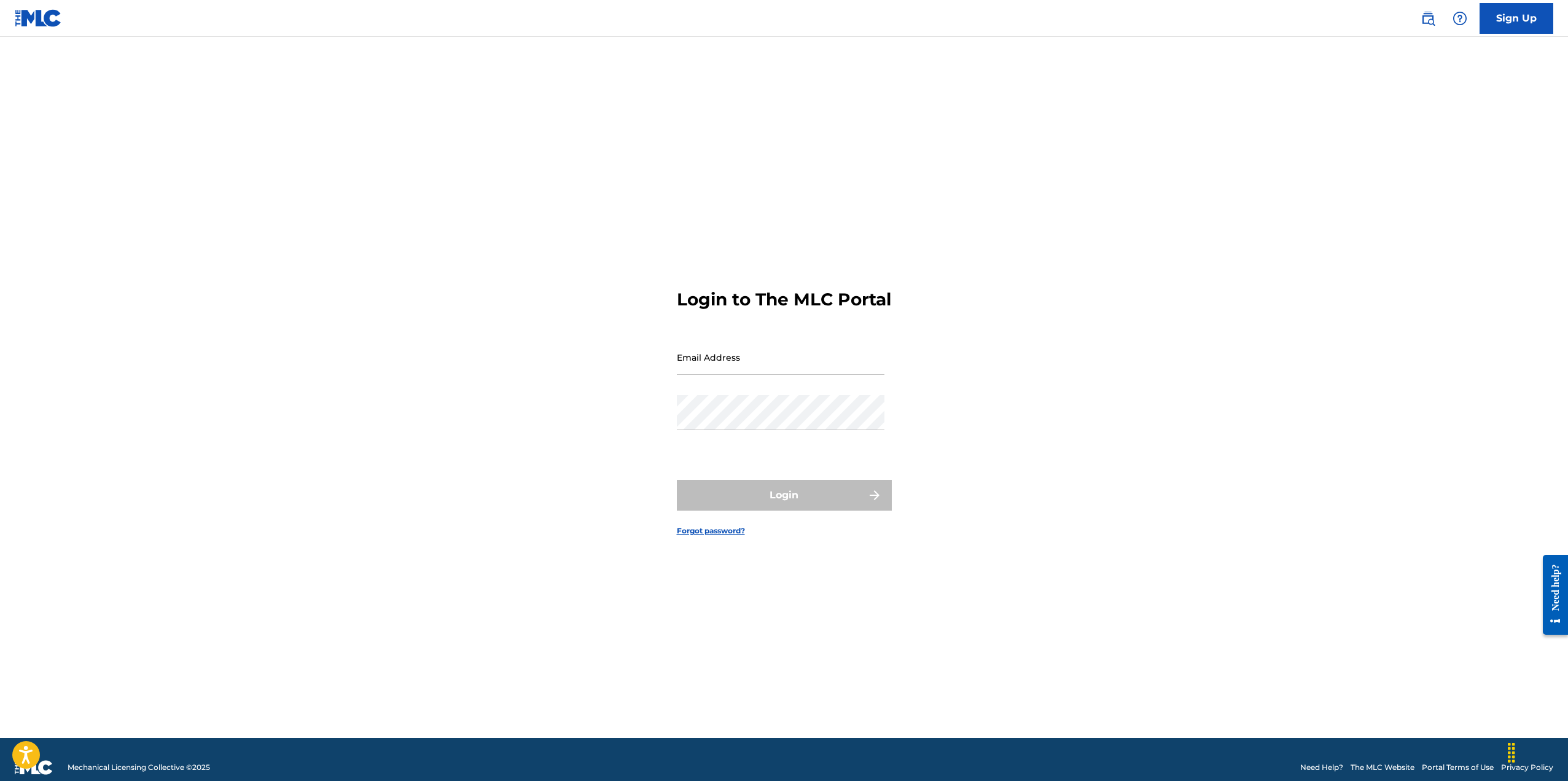
click at [43, 21] on img at bounding box center [38, 17] width 47 height 17
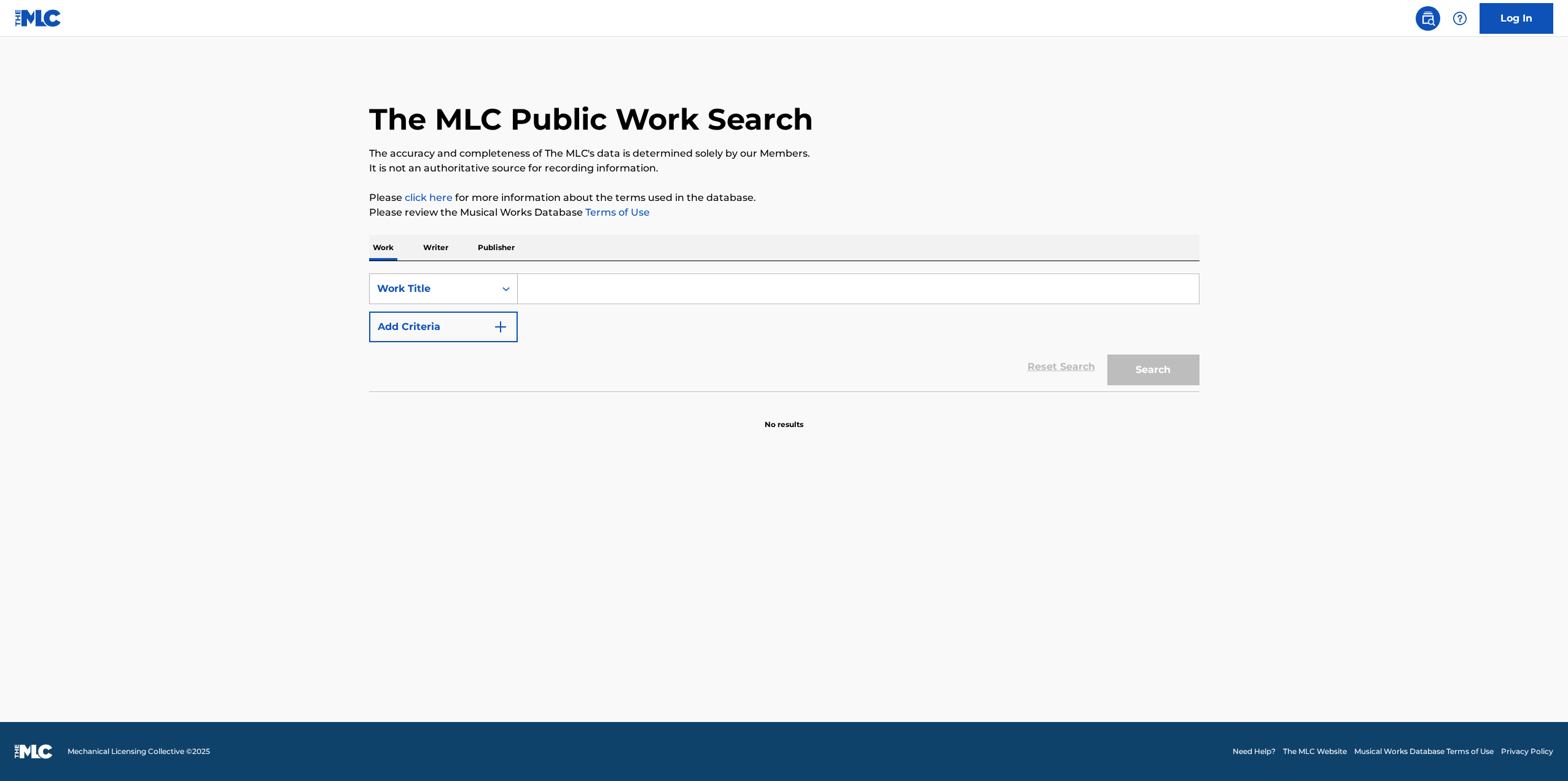
click at [504, 291] on icon "Search Form" at bounding box center [506, 288] width 12 height 12
click at [444, 319] on div "Writer Name" at bounding box center [443, 319] width 147 height 31
click at [578, 289] on input "Search Form" at bounding box center [858, 288] width 681 height 29
type input "[PERSON_NAME]"
click at [1121, 365] on button "Search" at bounding box center [1153, 370] width 92 height 31
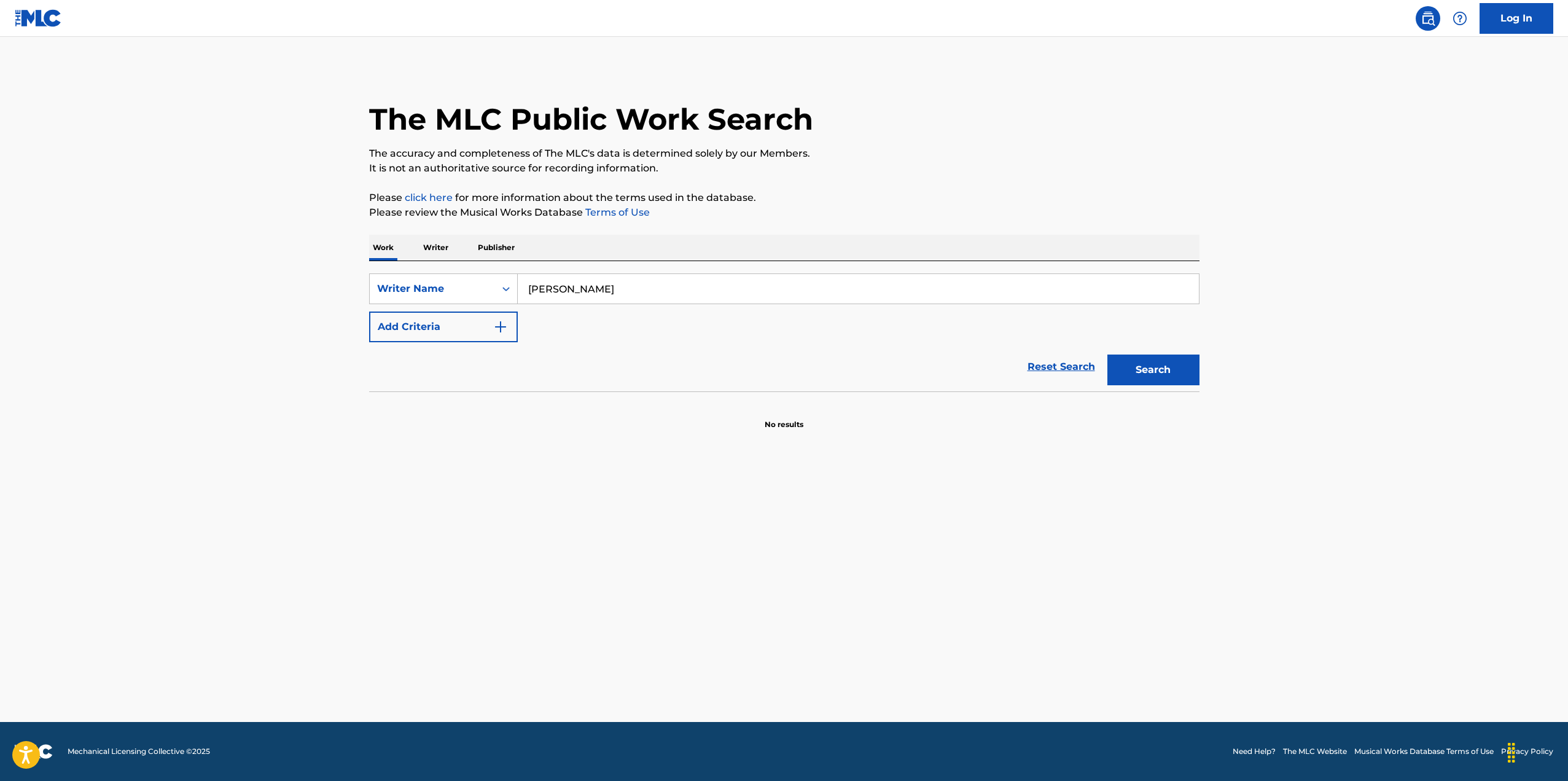
click at [1145, 374] on button "Search" at bounding box center [1153, 370] width 92 height 31
click at [511, 288] on icon "Search Form" at bounding box center [506, 288] width 12 height 12
click at [439, 244] on p "Writer" at bounding box center [435, 247] width 32 height 26
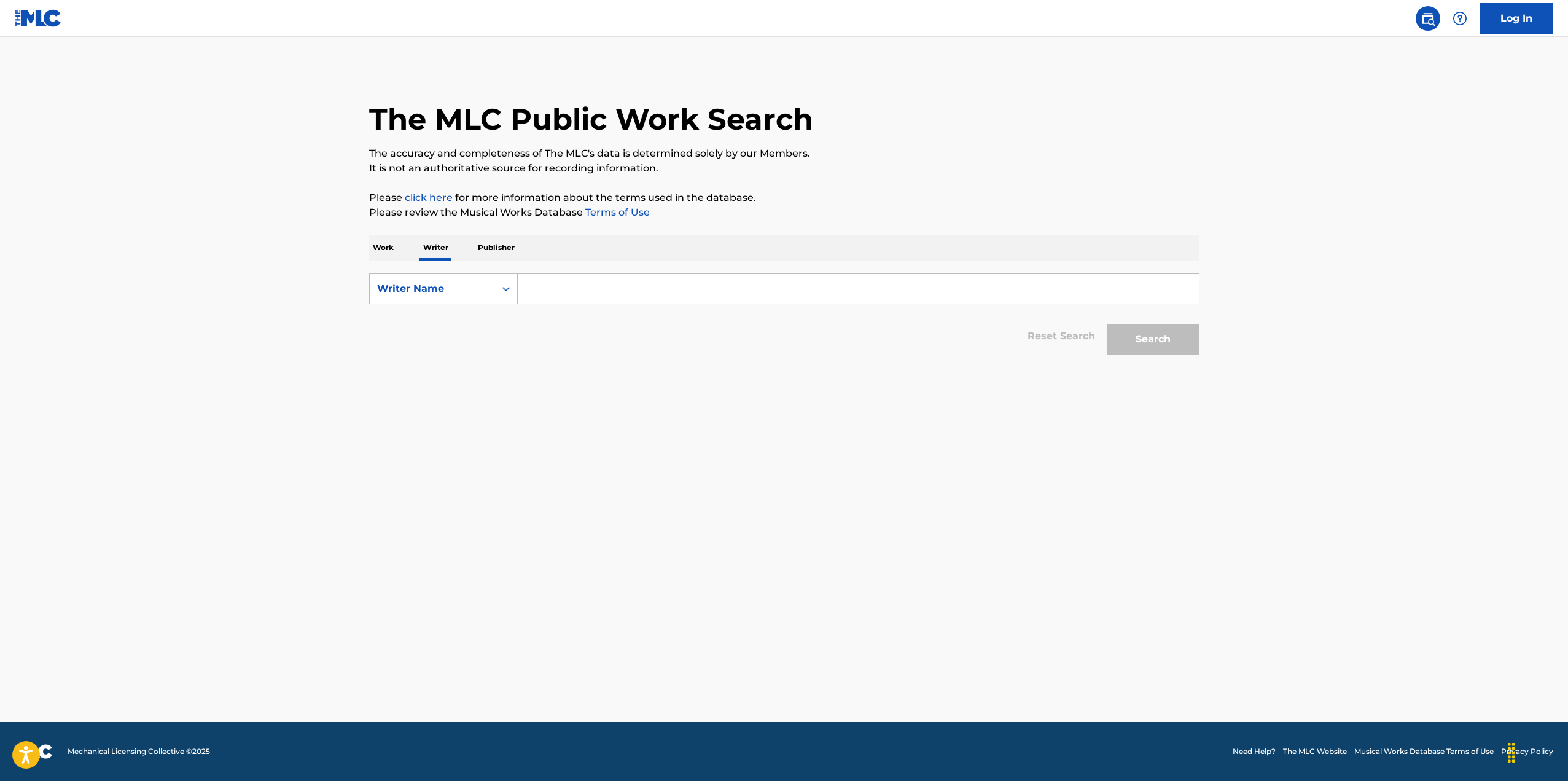
click at [553, 289] on input "Search Form" at bounding box center [858, 288] width 681 height 29
click at [706, 316] on span "[PERSON_NAME]" at bounding box center [748, 316] width 86 height 12
type input "[PERSON_NAME]"
click at [1141, 340] on button "Search" at bounding box center [1153, 339] width 92 height 31
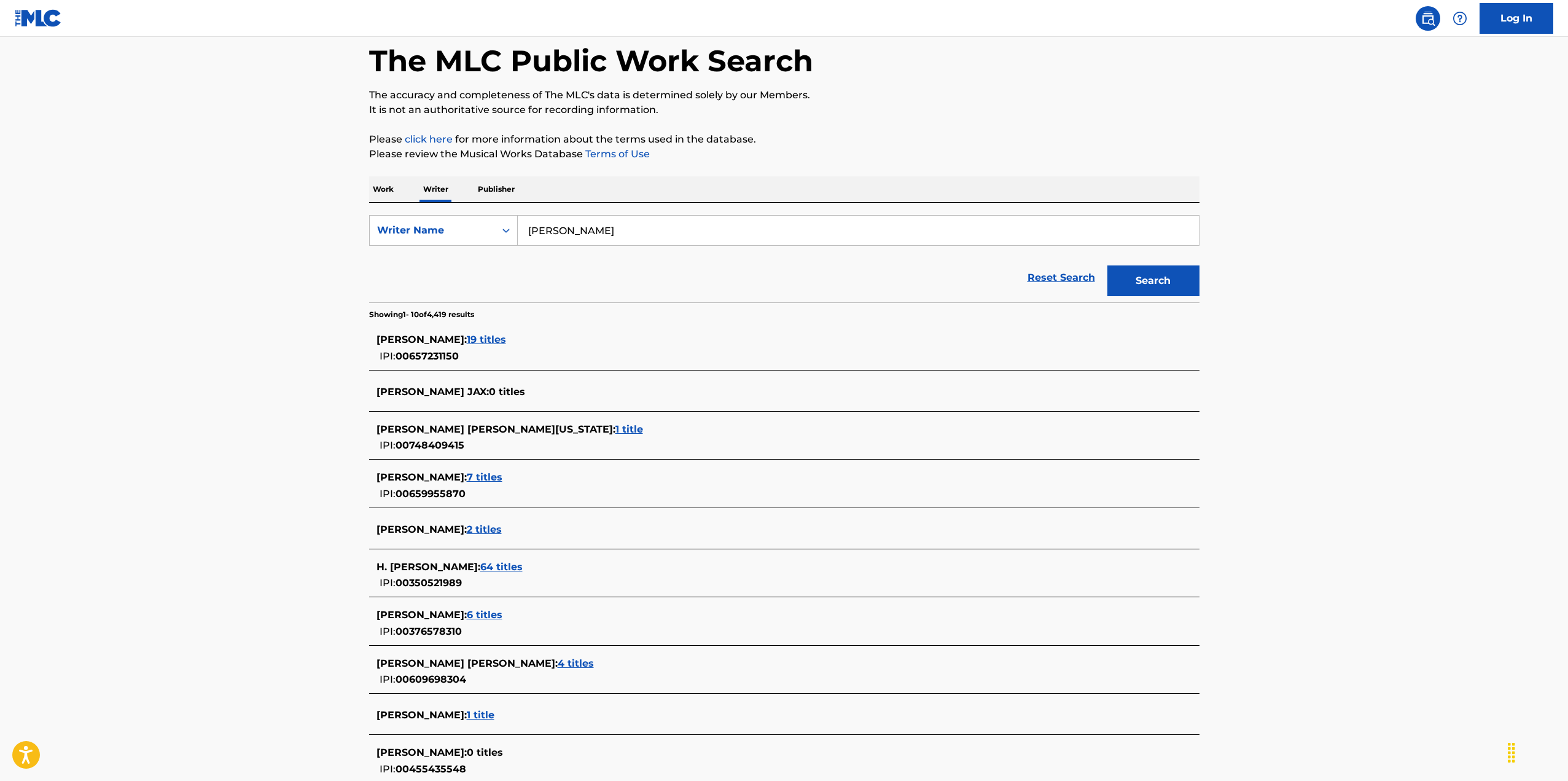
scroll to position [189, 0]
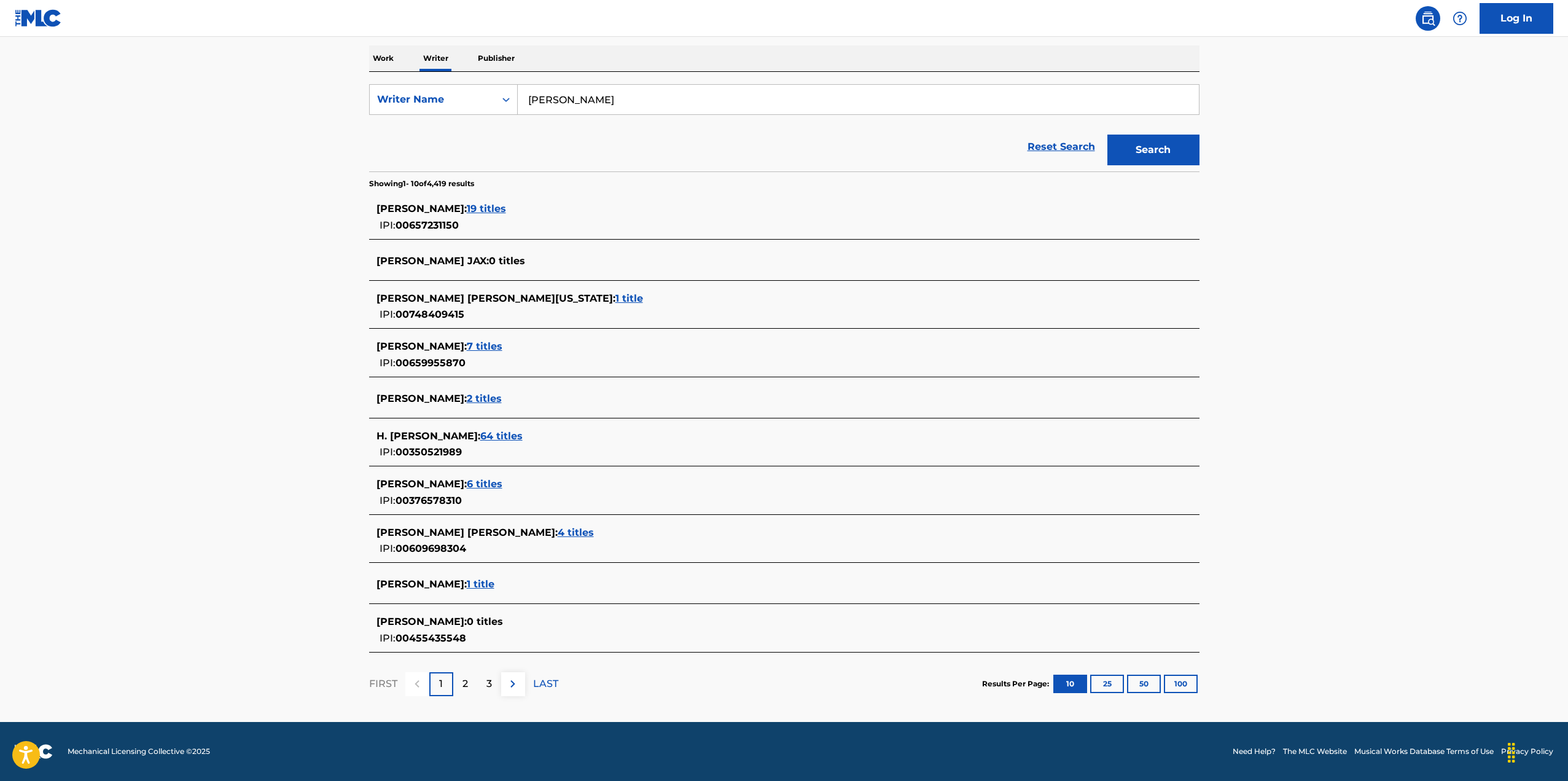
click at [467, 623] on span "[PERSON_NAME] :" at bounding box center [421, 621] width 90 height 12
click at [521, 636] on div "[PERSON_NAME] : 0 titles IPI: 00455435548" at bounding box center [767, 630] width 783 height 32
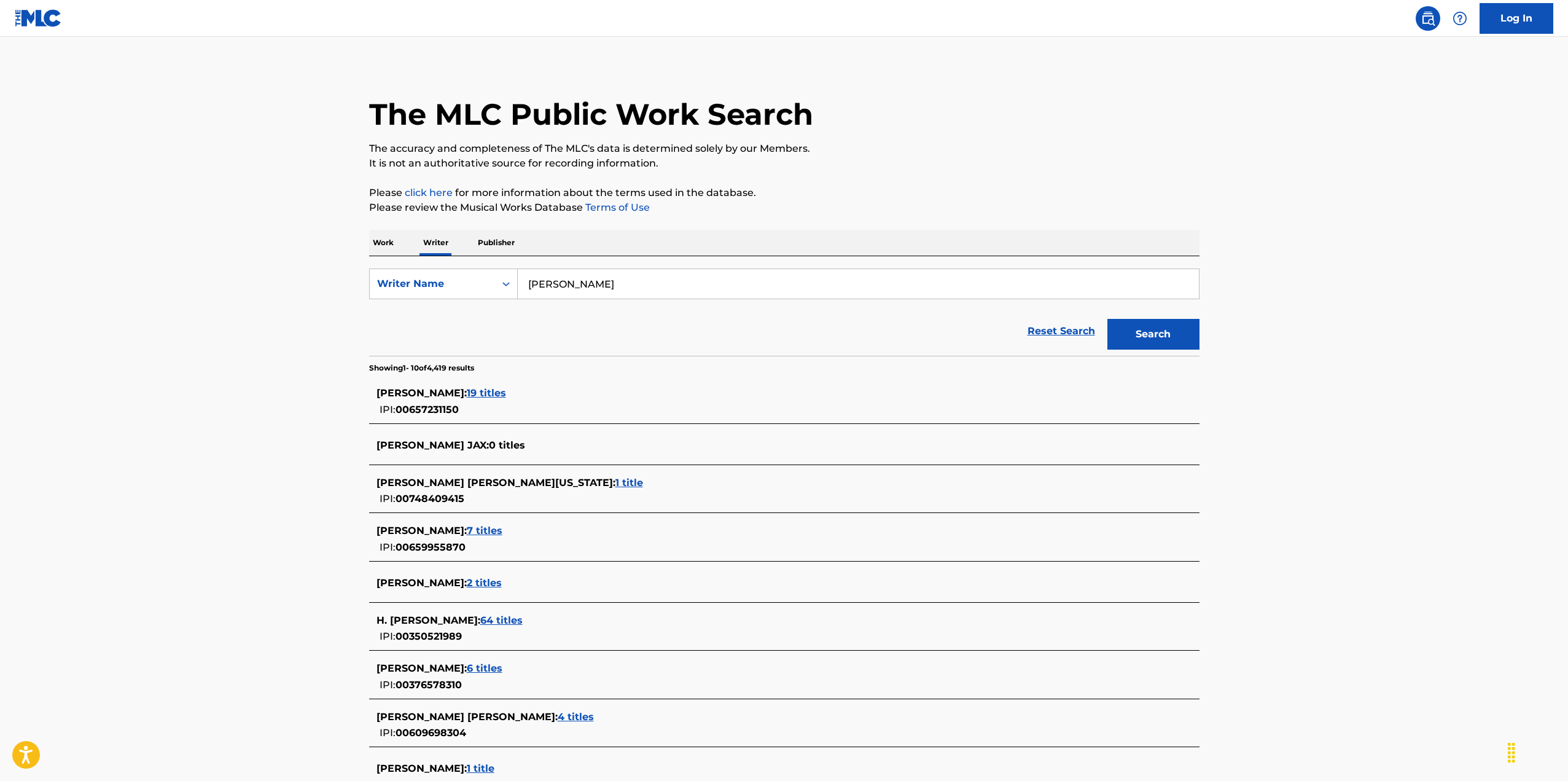
scroll to position [0, 0]
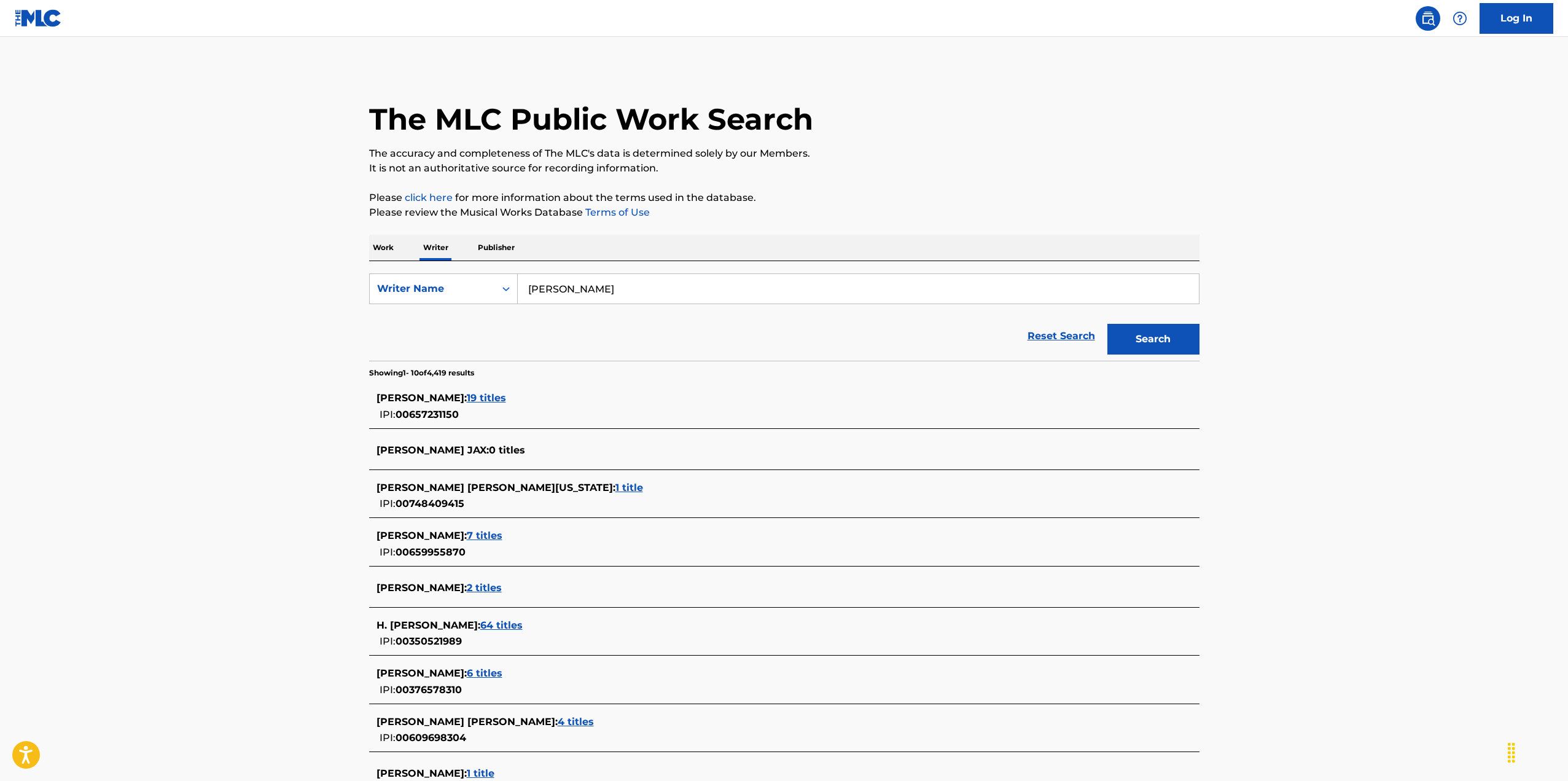
click at [503, 245] on p "Publisher" at bounding box center [496, 247] width 44 height 26
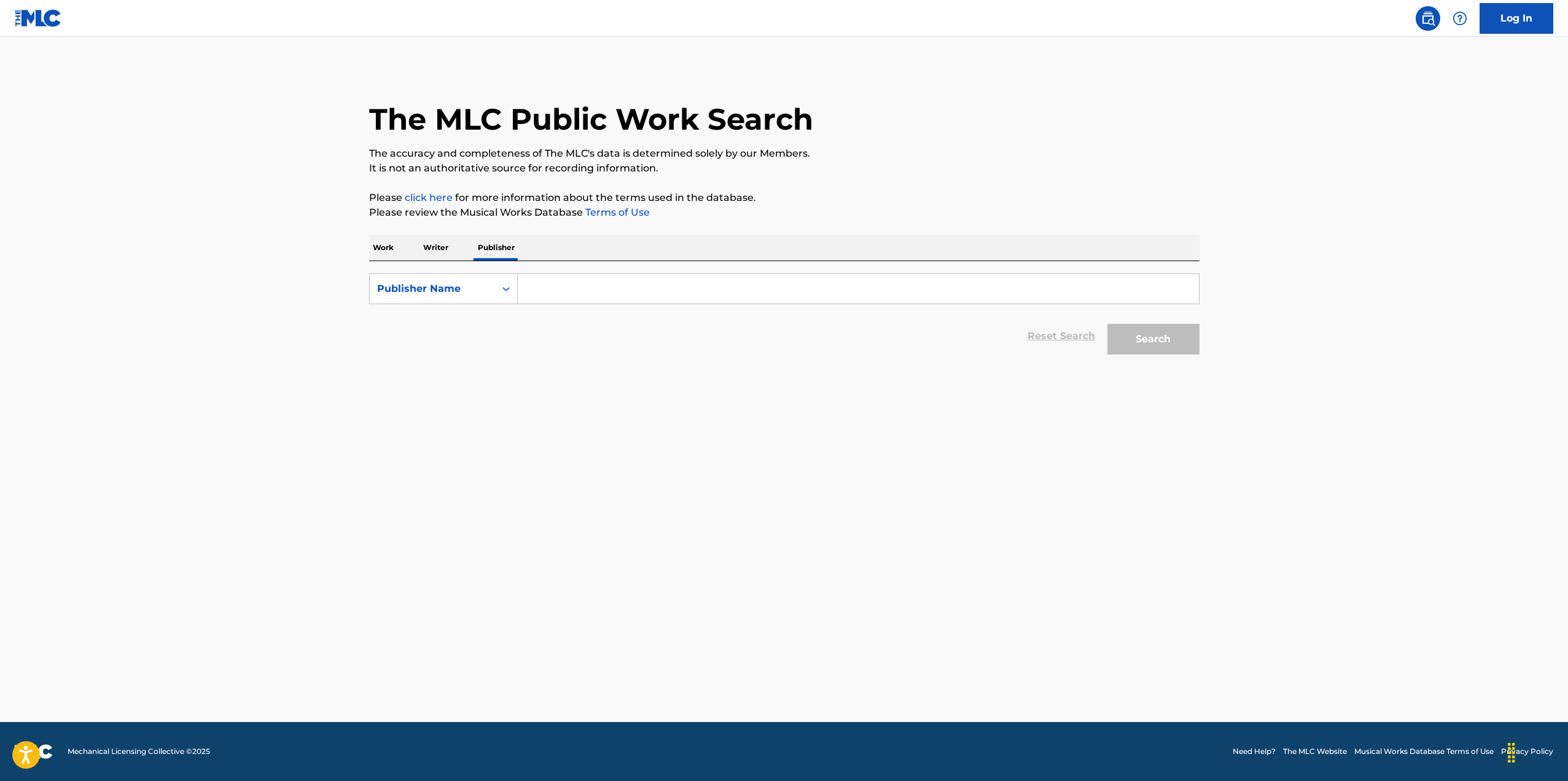
click at [582, 293] on input "Search Form" at bounding box center [858, 288] width 681 height 29
click at [684, 319] on span "entertainment group llc" at bounding box center [676, 316] width 121 height 12
type input "[PERSON_NAME] entertainment group llc"
click at [1173, 330] on button "Search" at bounding box center [1153, 339] width 92 height 31
